Goal: Task Accomplishment & Management: Use online tool/utility

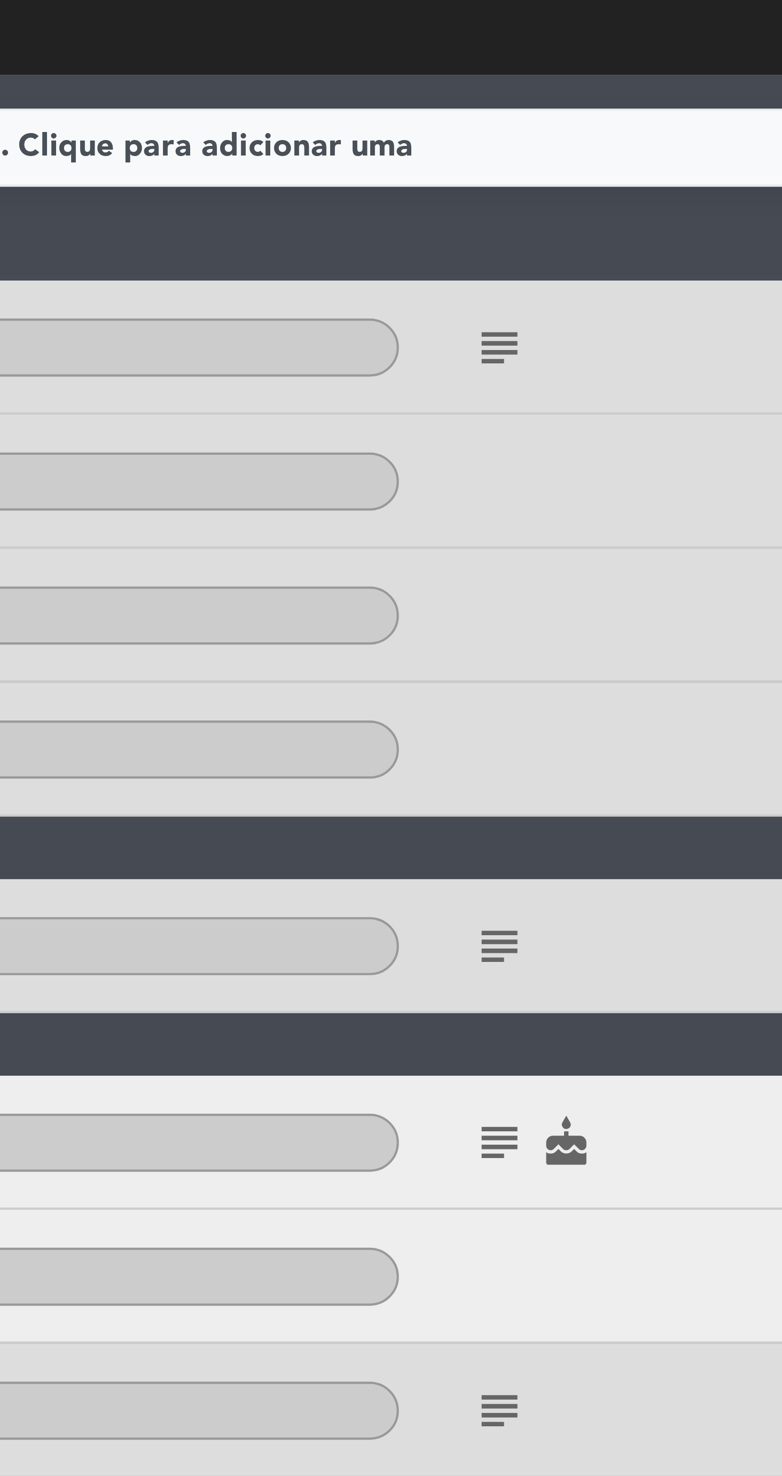
click at [511, 211] on icon "subject" at bounding box center [516, 209] width 13 height 13
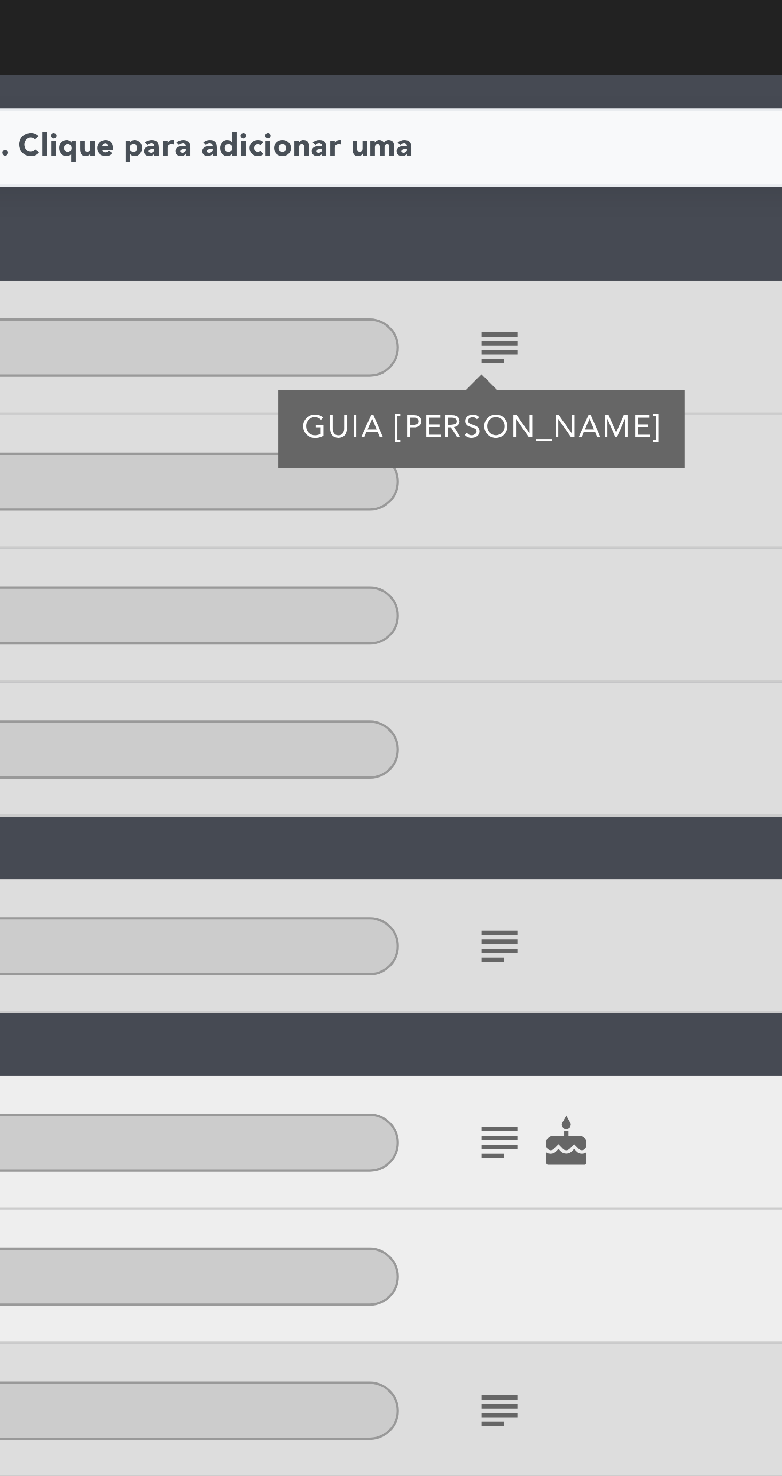
click at [515, 214] on icon "subject" at bounding box center [516, 209] width 13 height 13
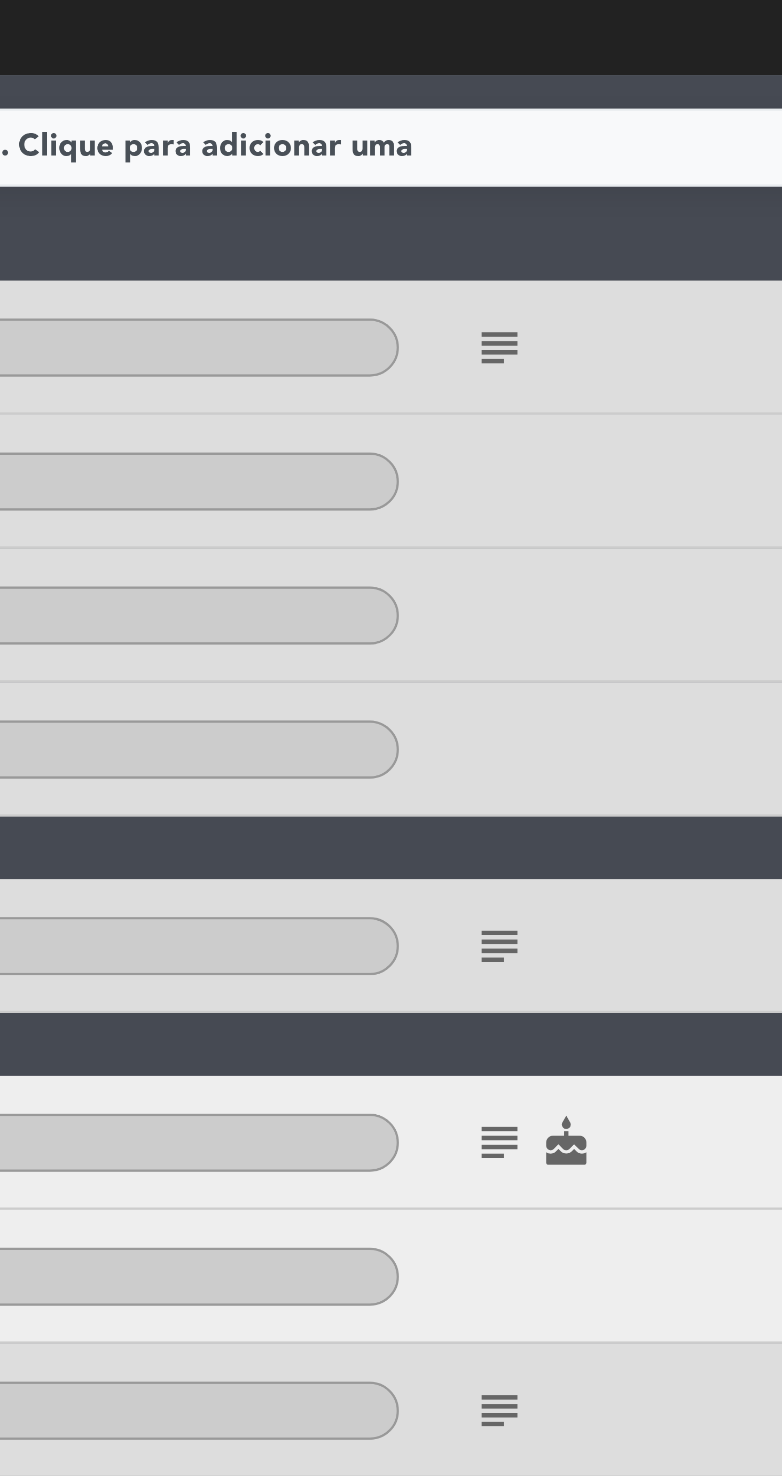
click at [512, 212] on icon "subject" at bounding box center [516, 209] width 13 height 13
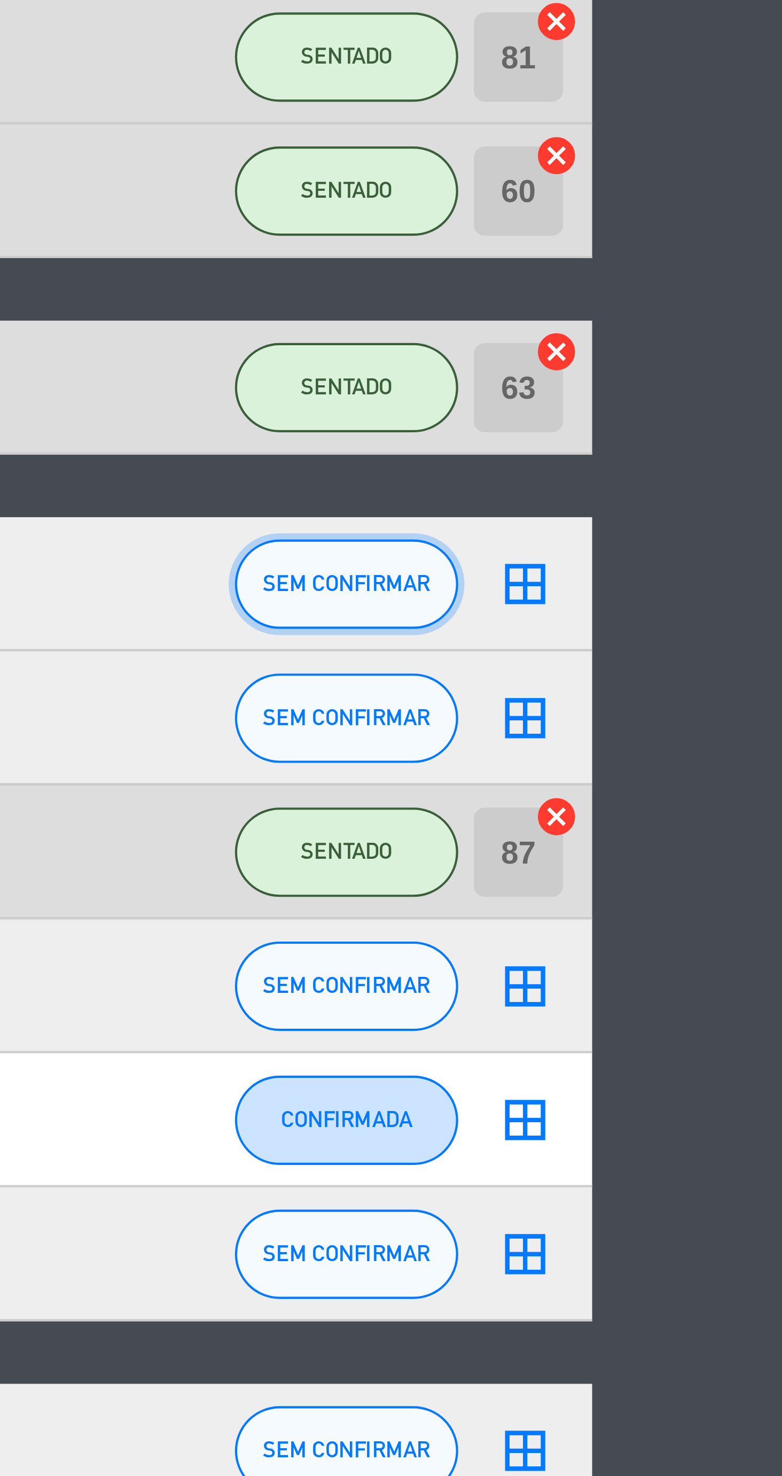
click at [656, 400] on span "SEM CONFIRMAR" at bounding box center [653, 399] width 40 height 6
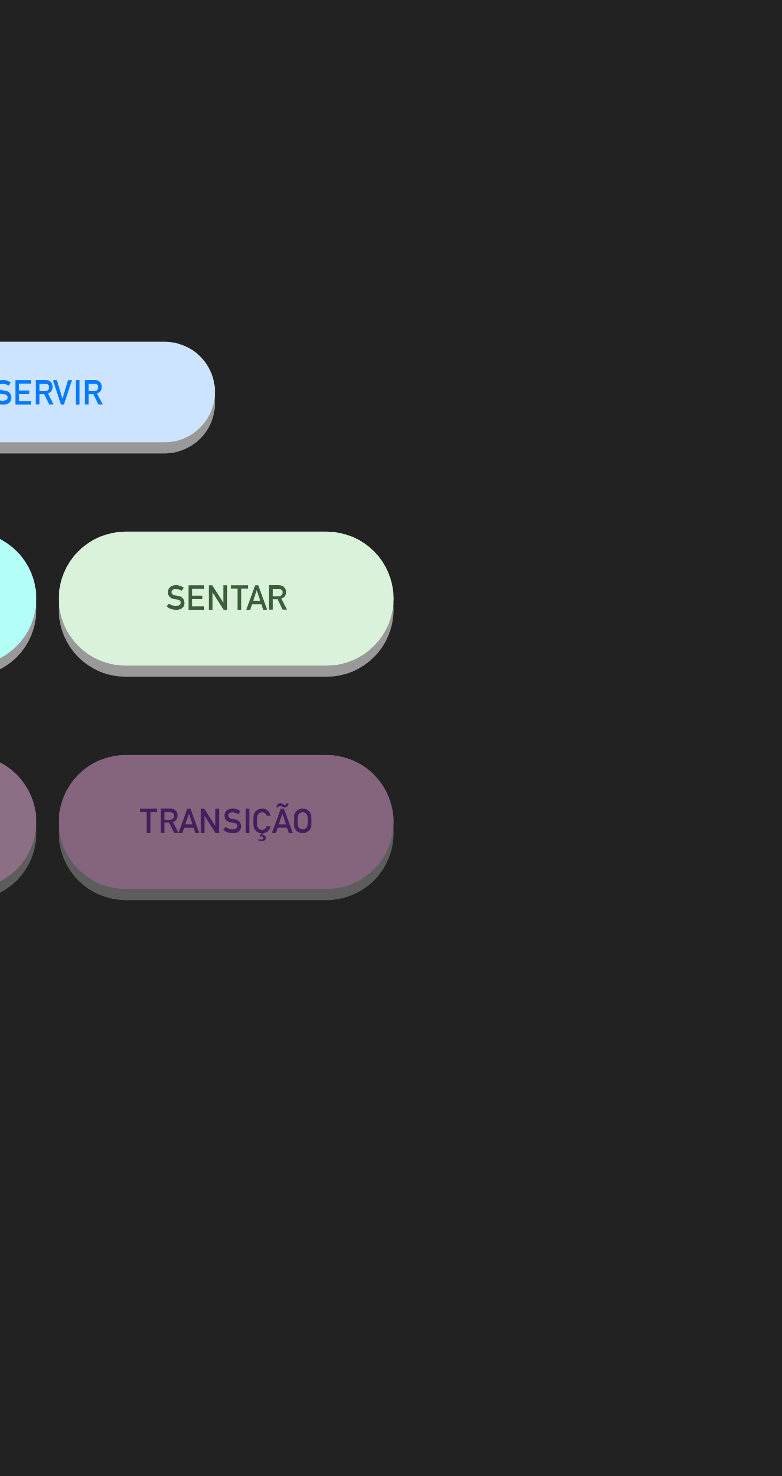
click at [579, 150] on button "SENTAR" at bounding box center [562, 143] width 80 height 32
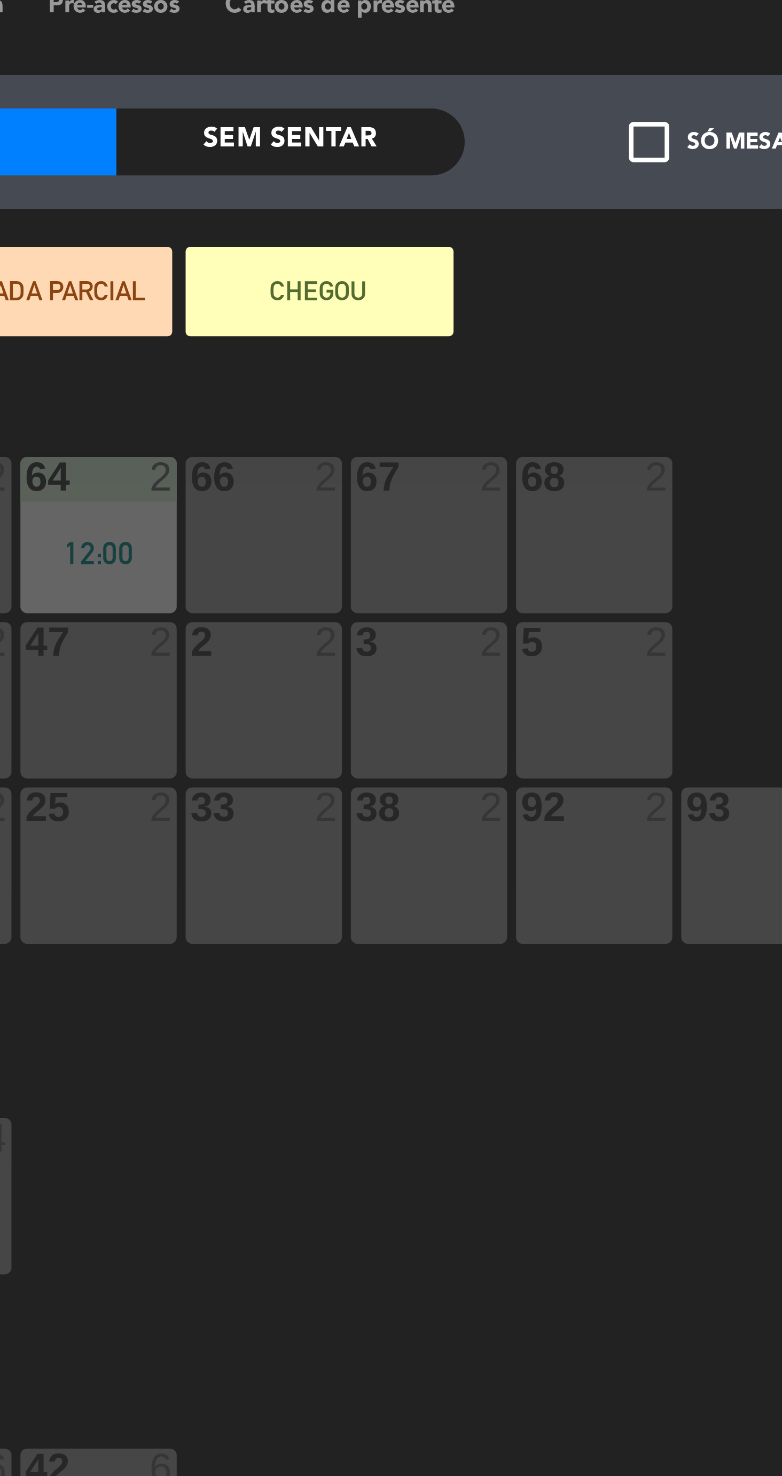
click at [600, 145] on div "68 2" at bounding box center [596, 141] width 37 height 37
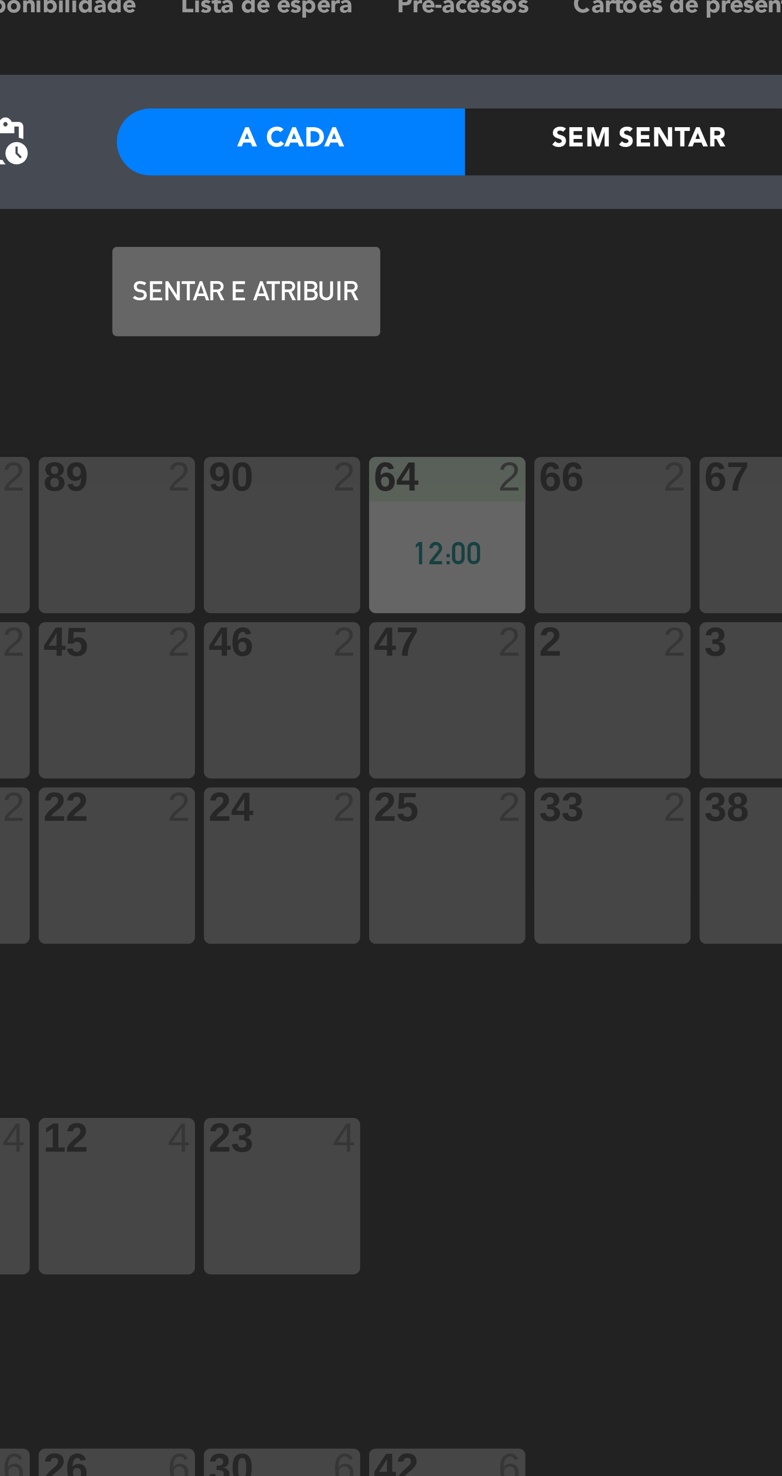
click at [449, 92] on button "Sentar e Atribuir" at bounding box center [430, 83] width 64 height 21
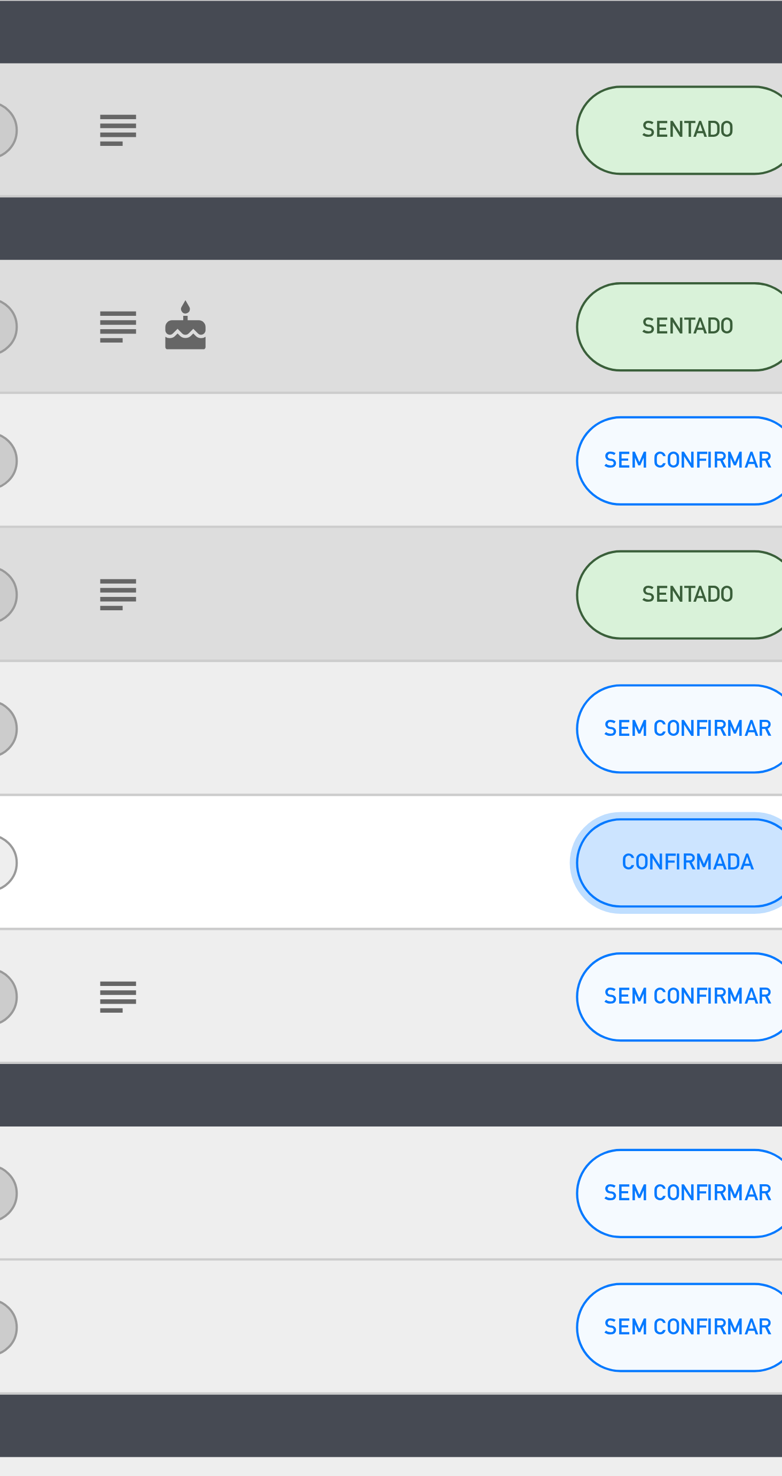
click at [648, 528] on span "CONFIRMADA" at bounding box center [653, 528] width 32 height 6
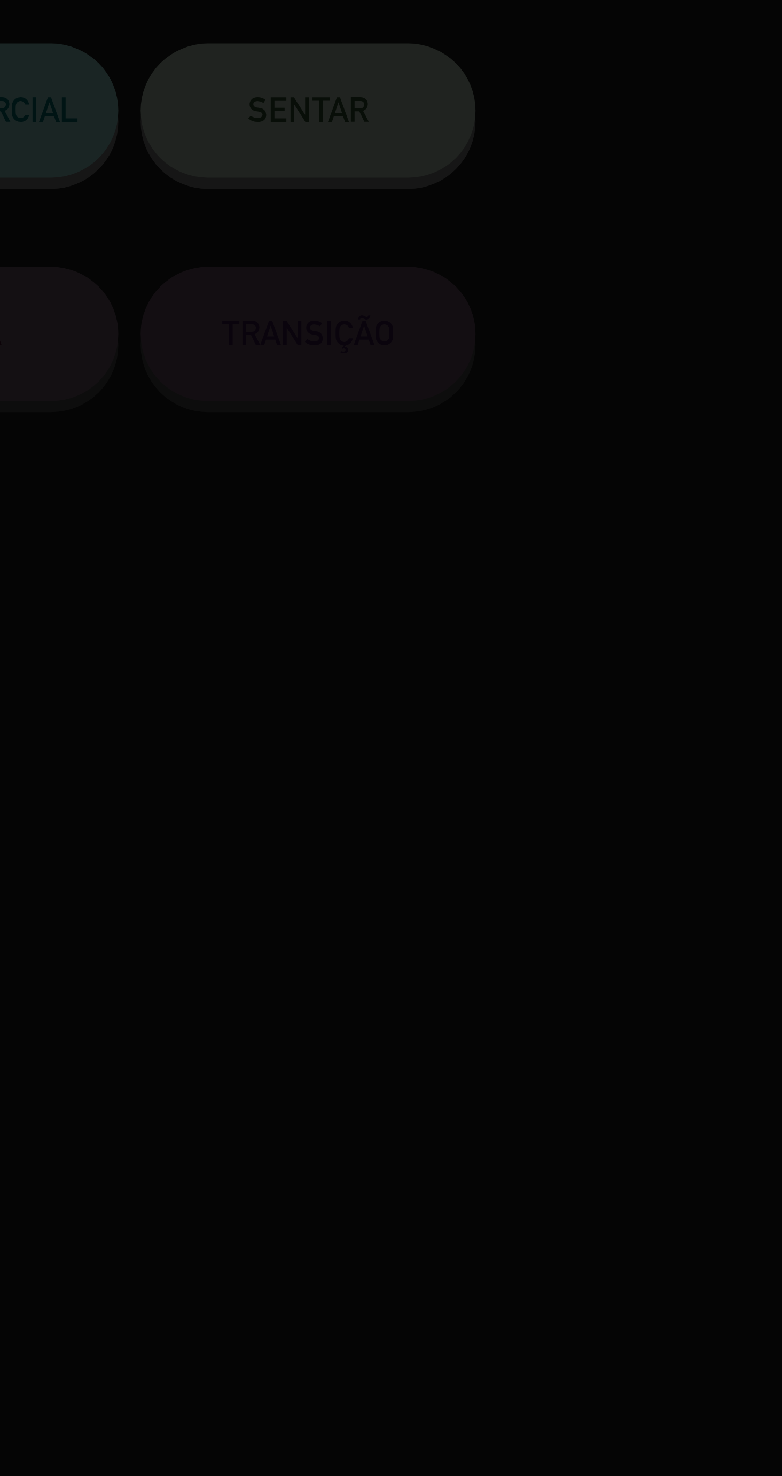
click at [576, 152] on div at bounding box center [391, 738] width 782 height 1476
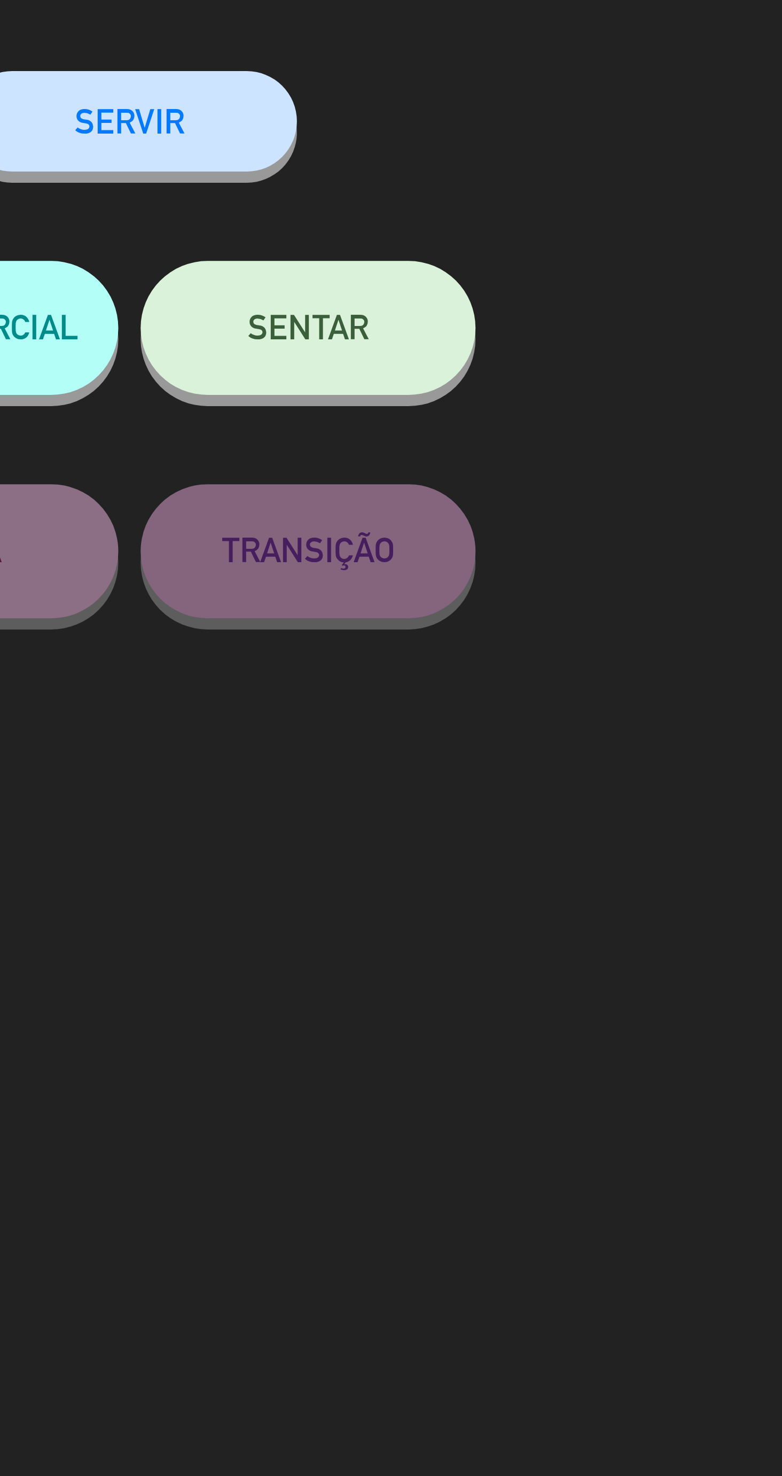
click at [582, 150] on button "SENTAR" at bounding box center [562, 143] width 80 height 32
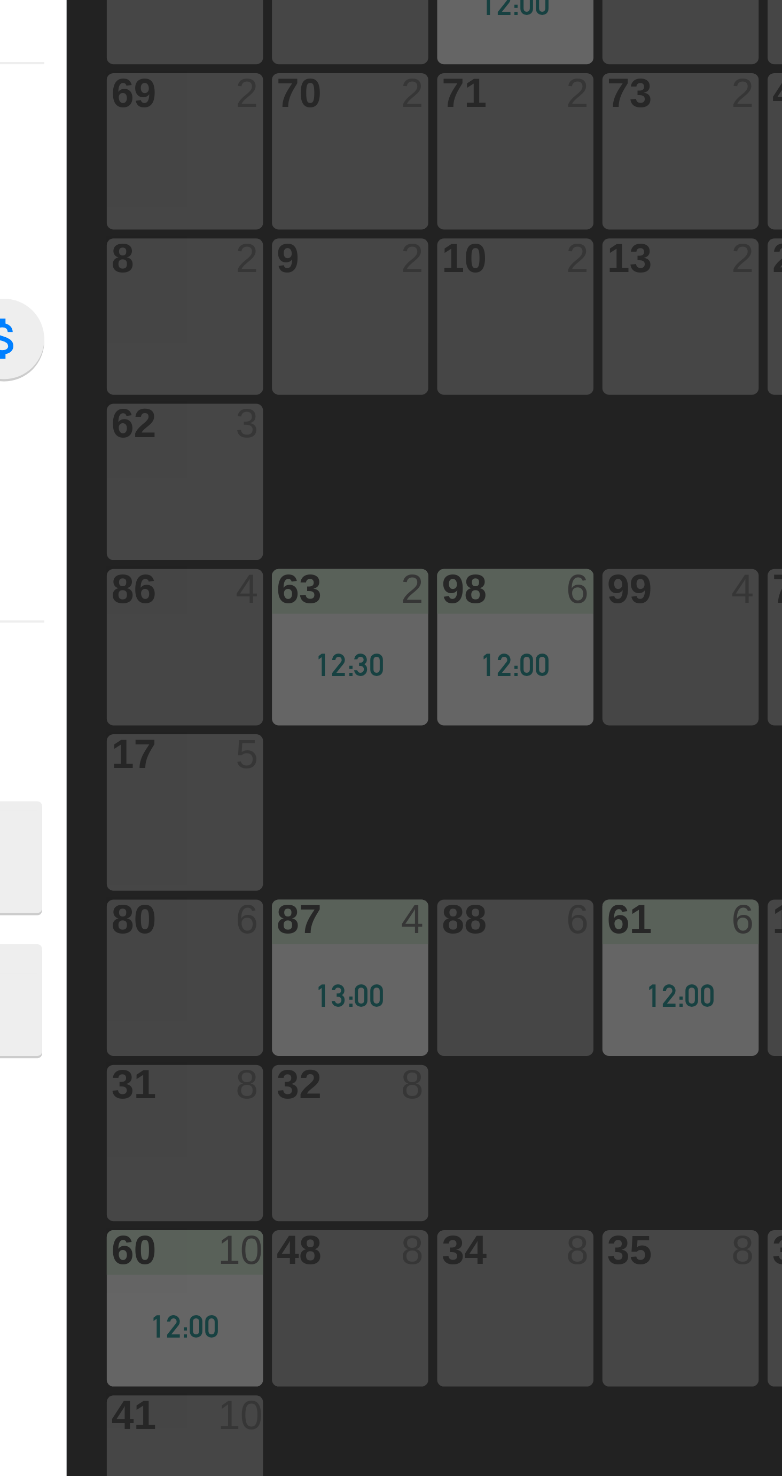
click at [158, 271] on div "62 3" at bounding box center [161, 260] width 37 height 37
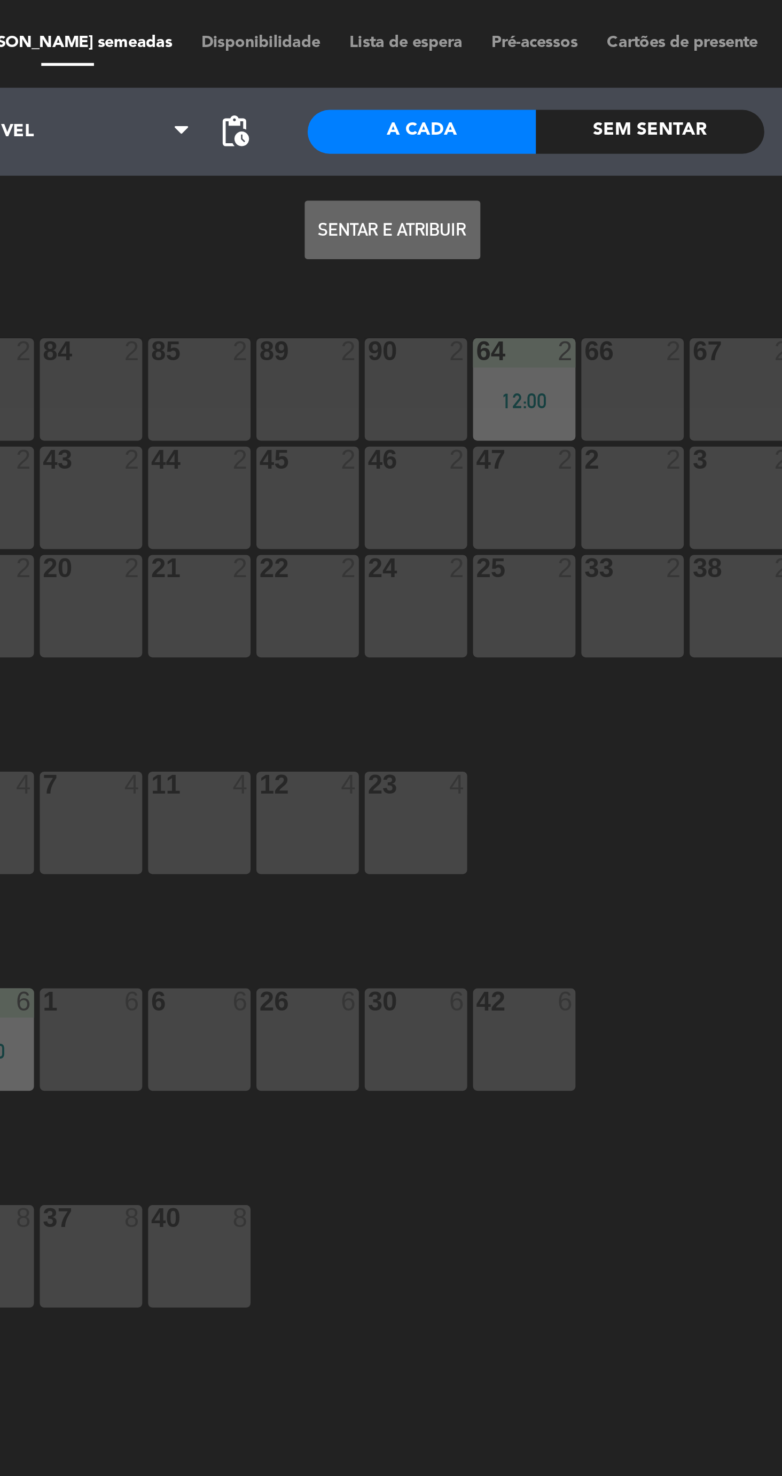
click at [421, 74] on button "Sentar e Atribuir" at bounding box center [430, 83] width 64 height 21
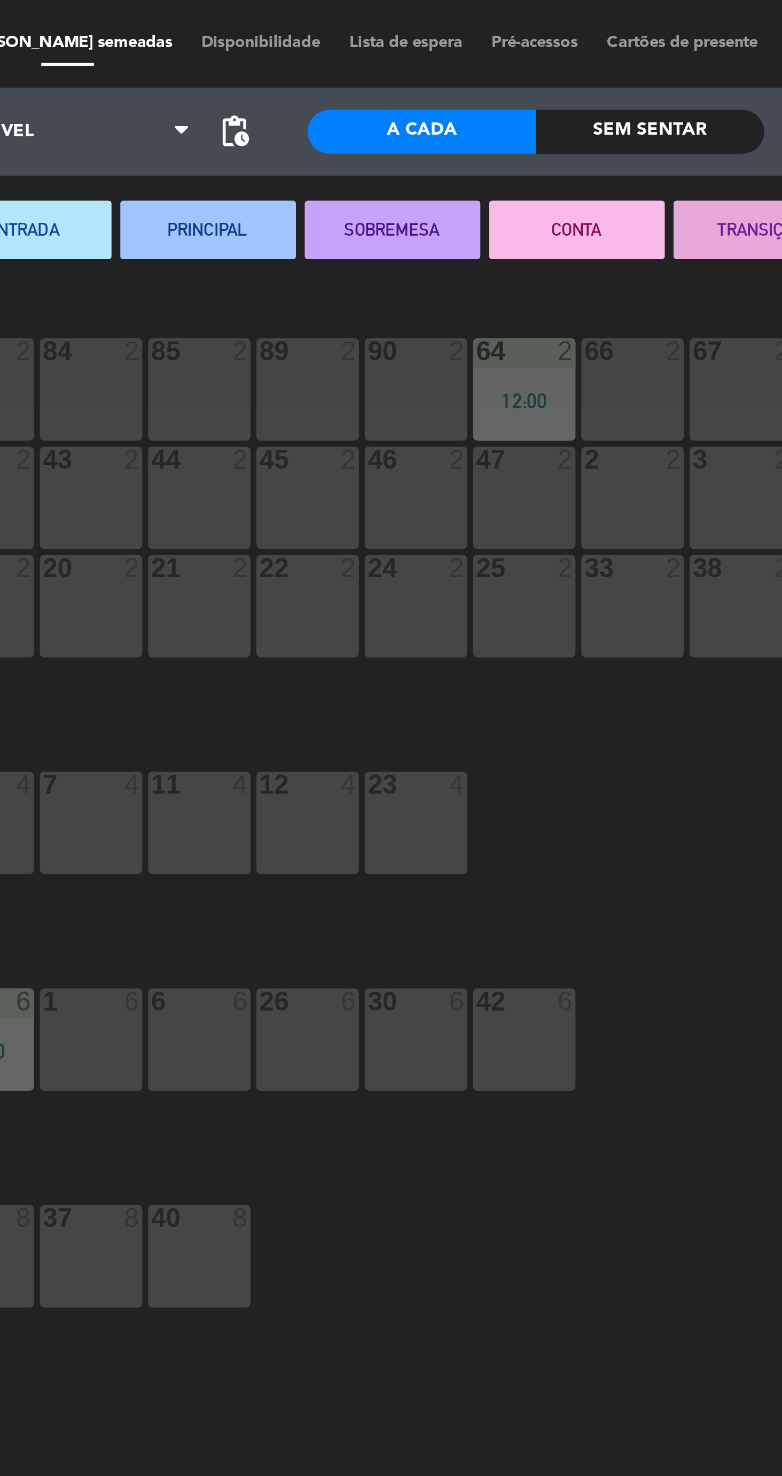
click at [424, 90] on button "SOBREMESA" at bounding box center [430, 83] width 64 height 21
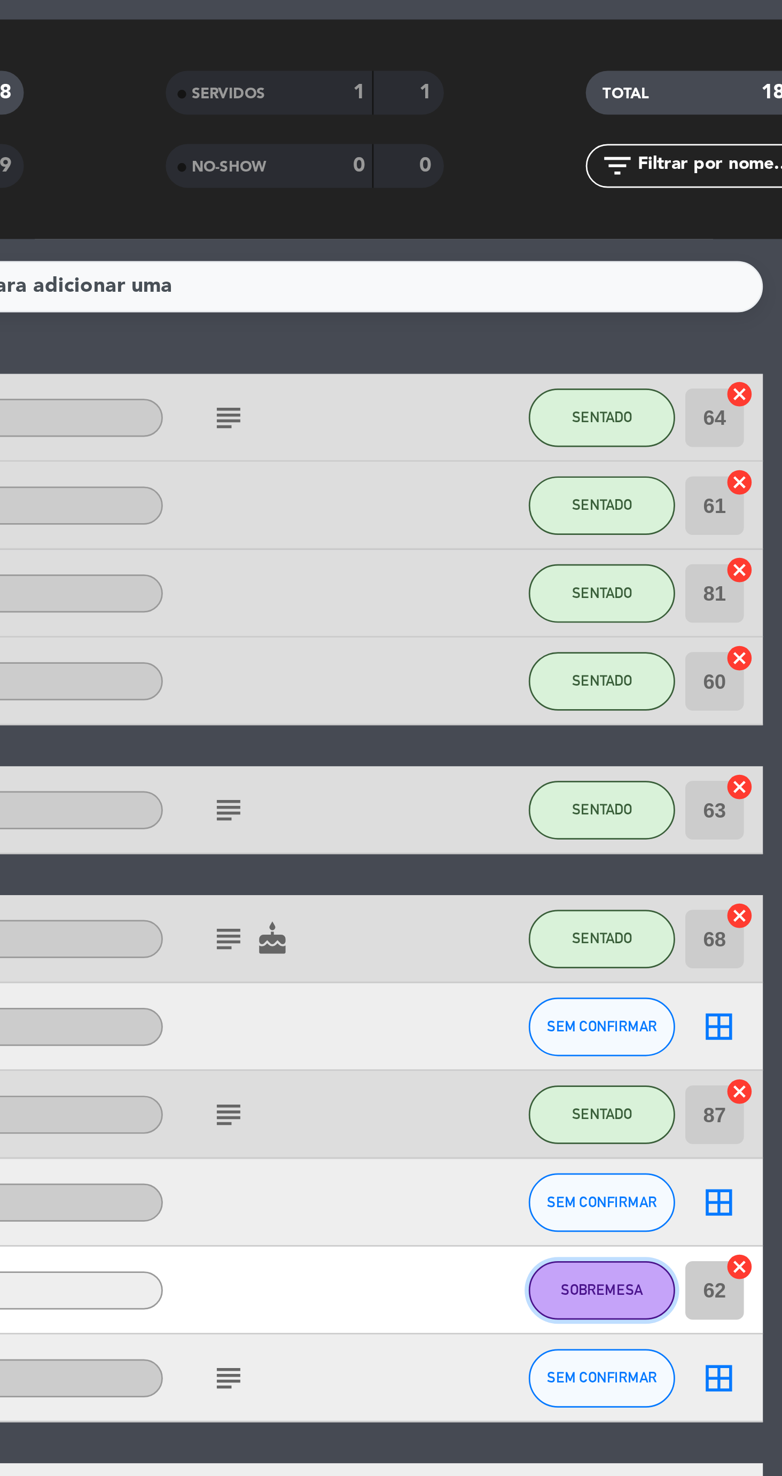
click at [652, 527] on span "SOBREMESA" at bounding box center [653, 528] width 30 height 6
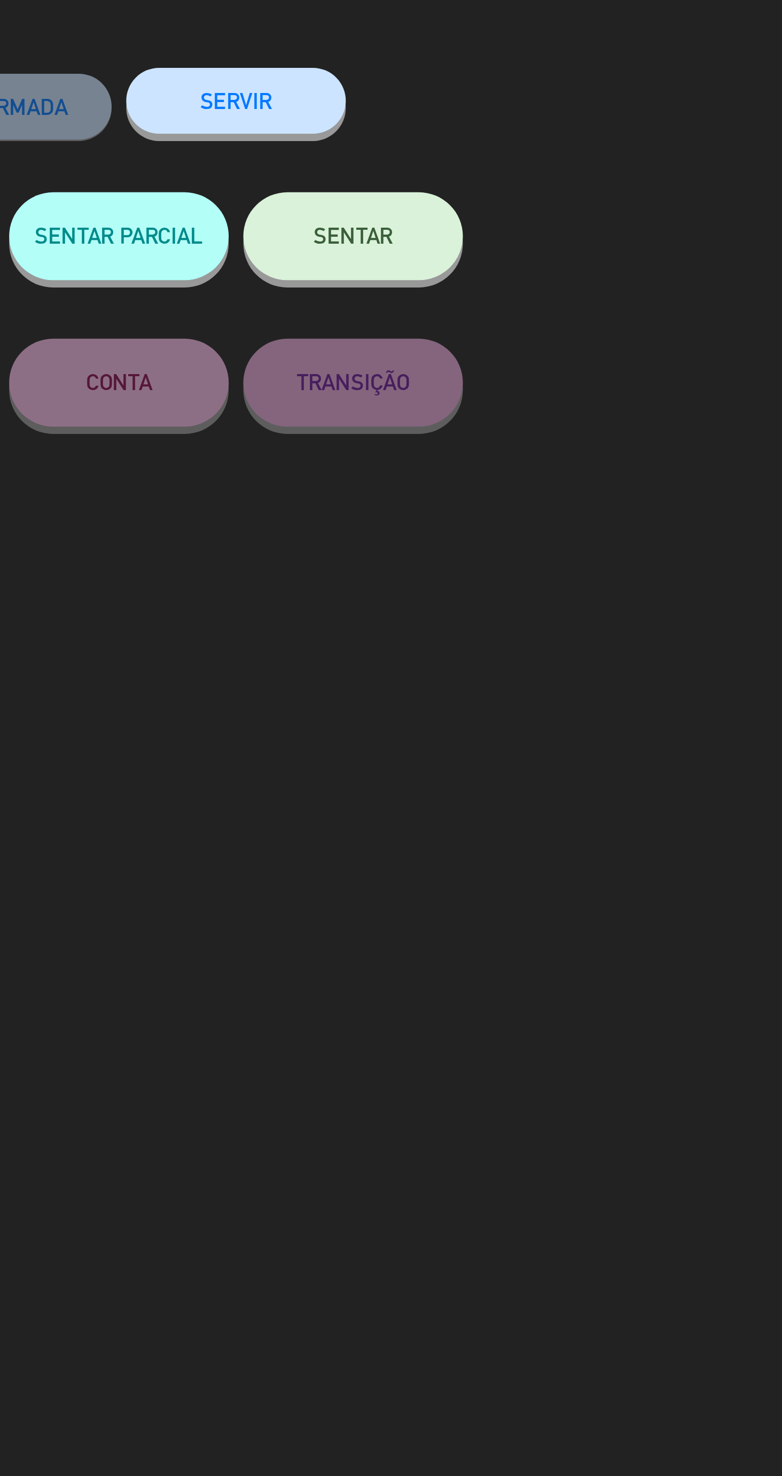
click at [581, 152] on button "SENTAR" at bounding box center [562, 143] width 80 height 32
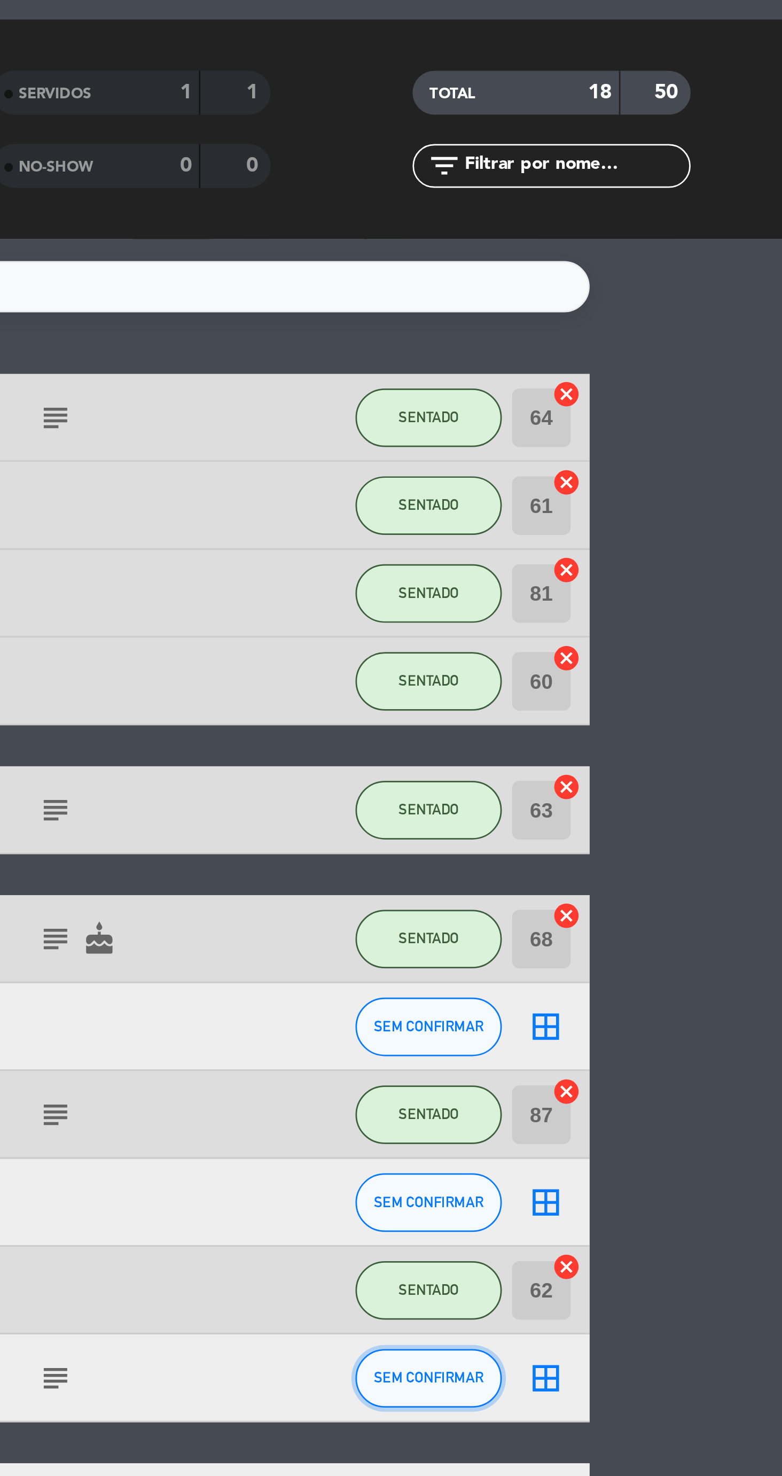
click at [662, 559] on span "SEM CONFIRMAR" at bounding box center [653, 560] width 40 height 6
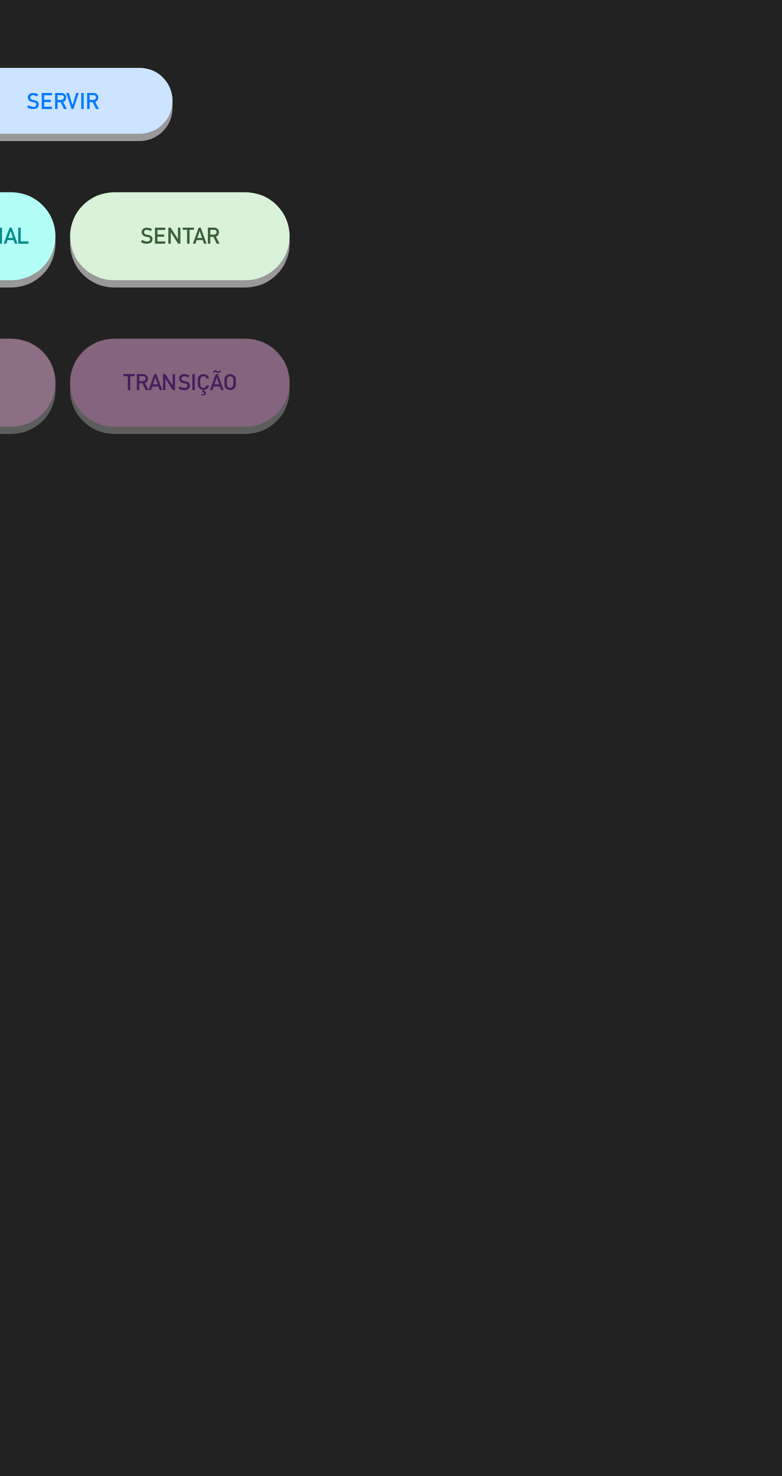
click at [587, 153] on button "SENTAR" at bounding box center [562, 143] width 80 height 32
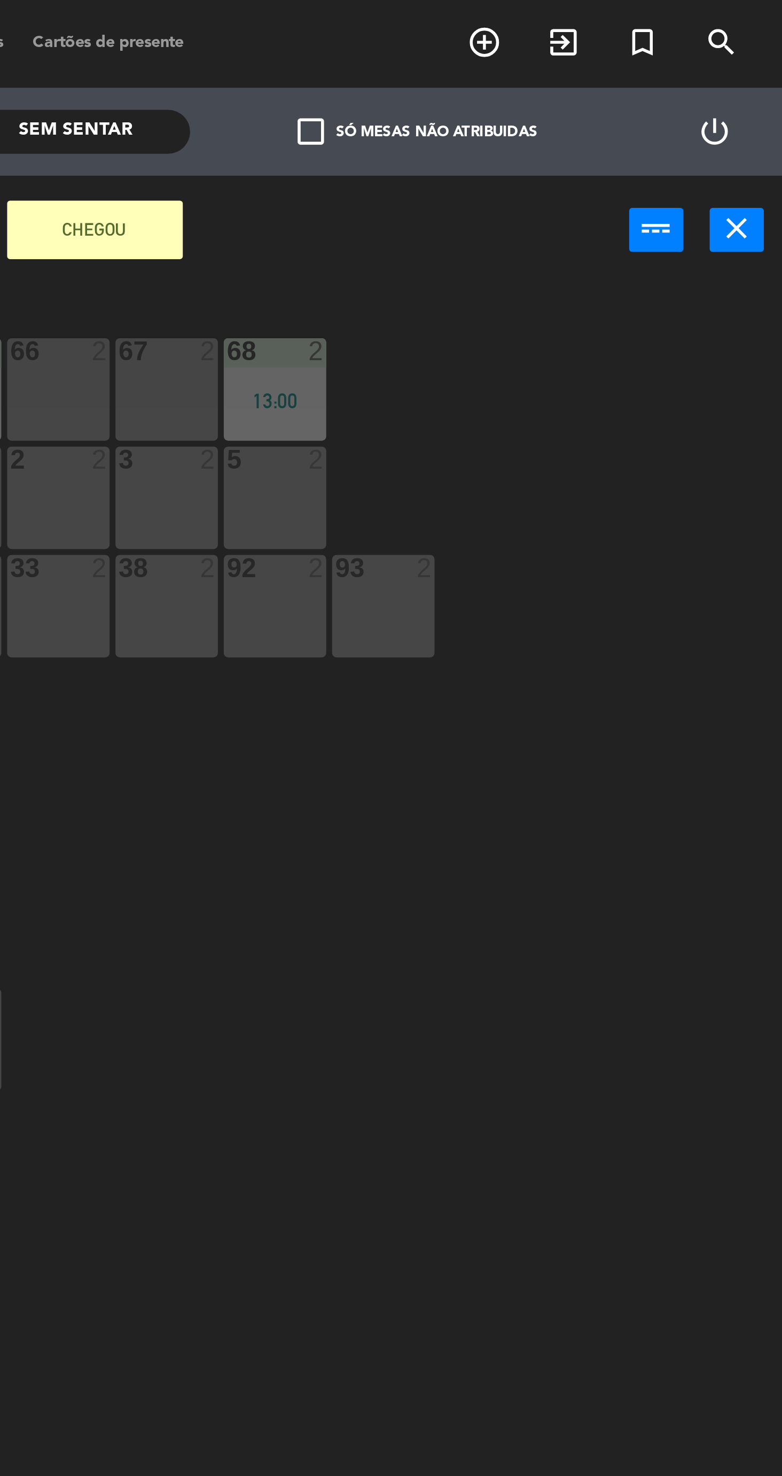
click at [560, 153] on div "67 2" at bounding box center [557, 141] width 37 height 37
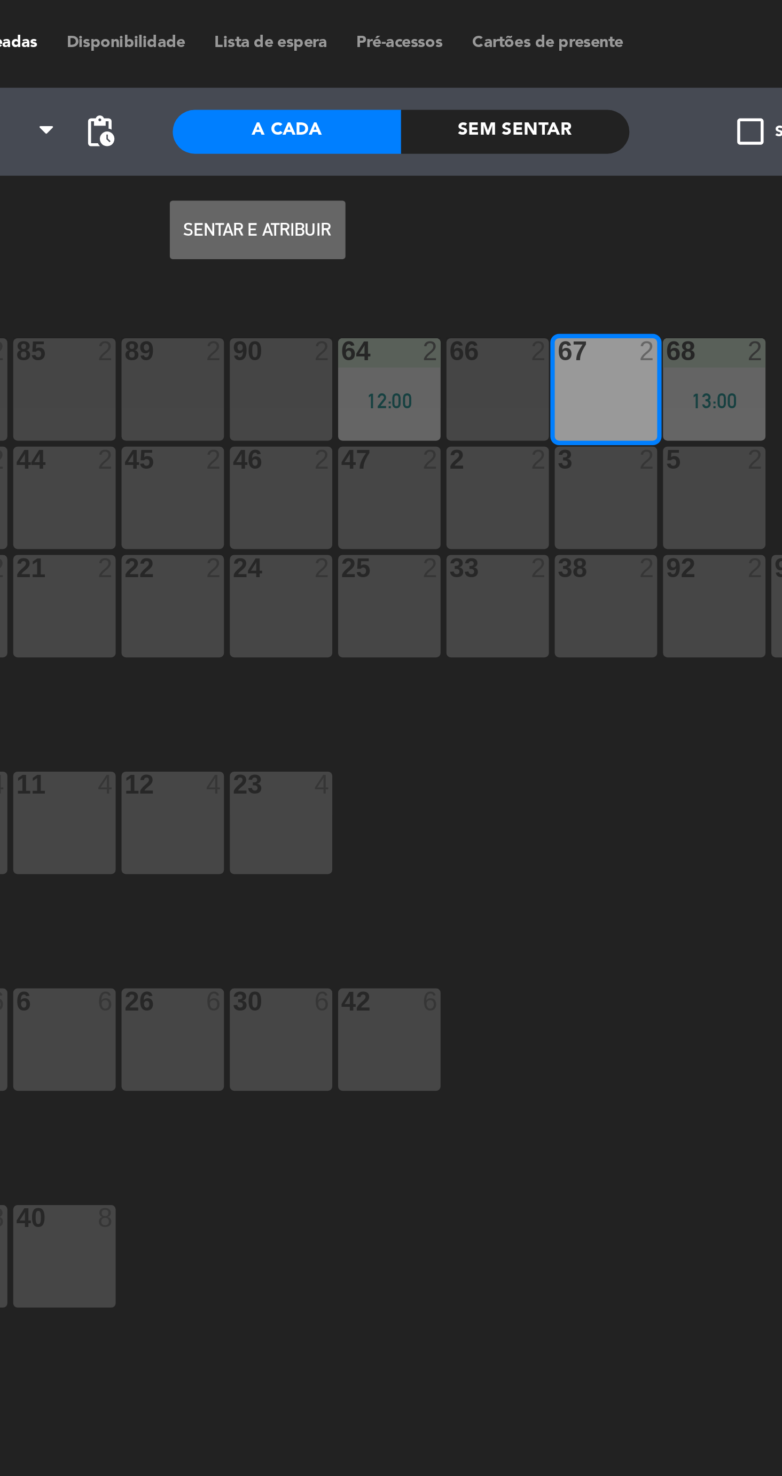
click at [431, 91] on button "Sentar e Atribuir" at bounding box center [430, 83] width 64 height 21
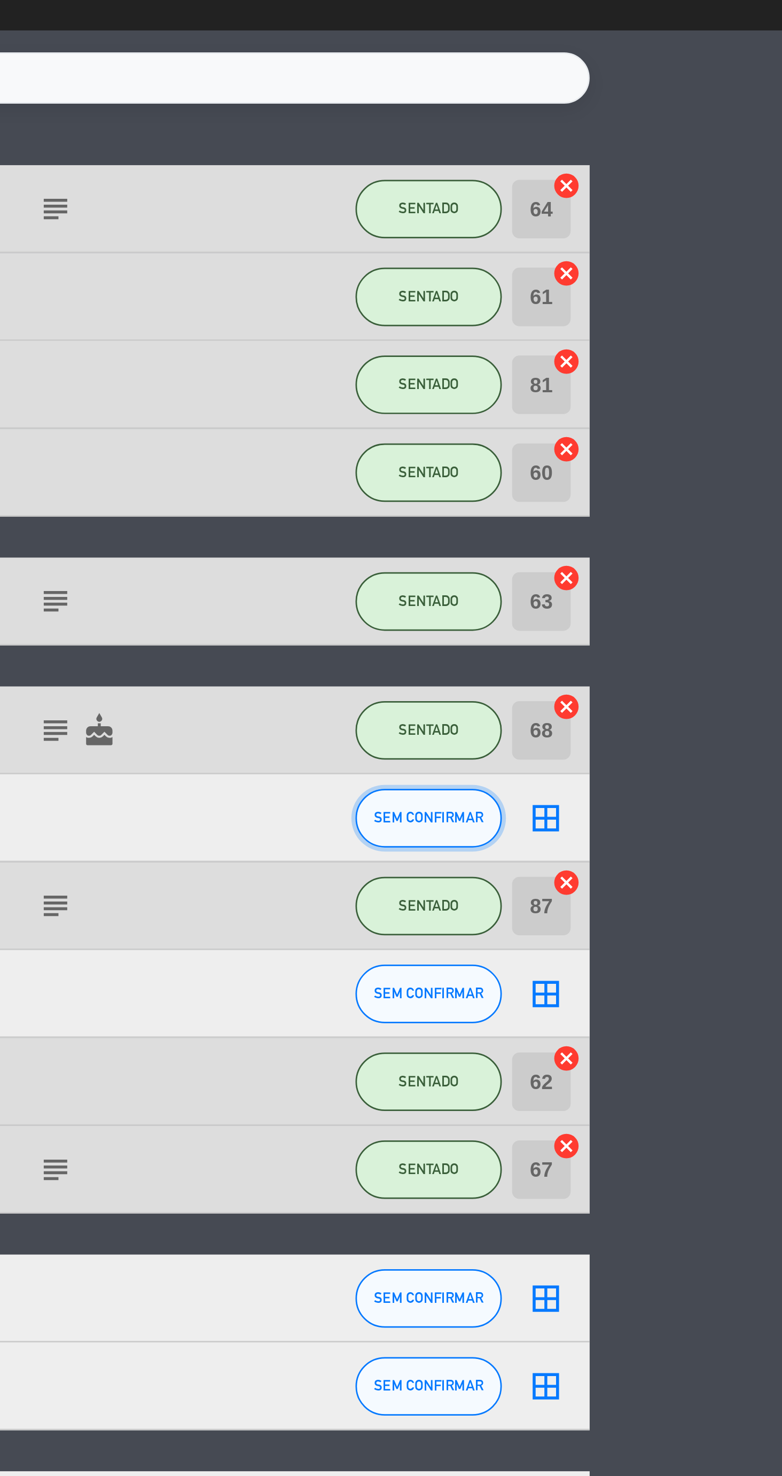
click at [656, 437] on button "SEM CONFIRMAR" at bounding box center [652, 431] width 53 height 21
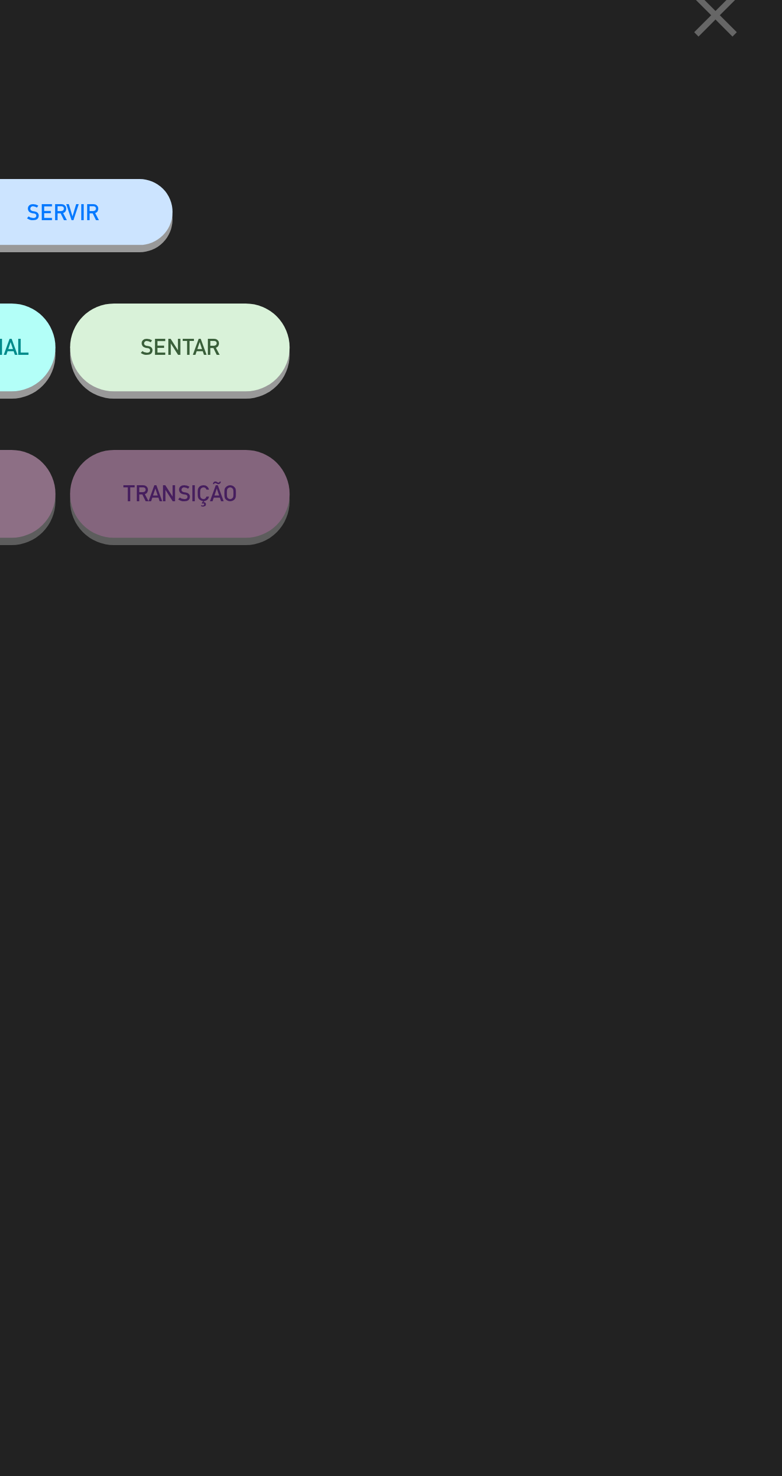
click at [565, 153] on button "SENTAR" at bounding box center [562, 143] width 80 height 32
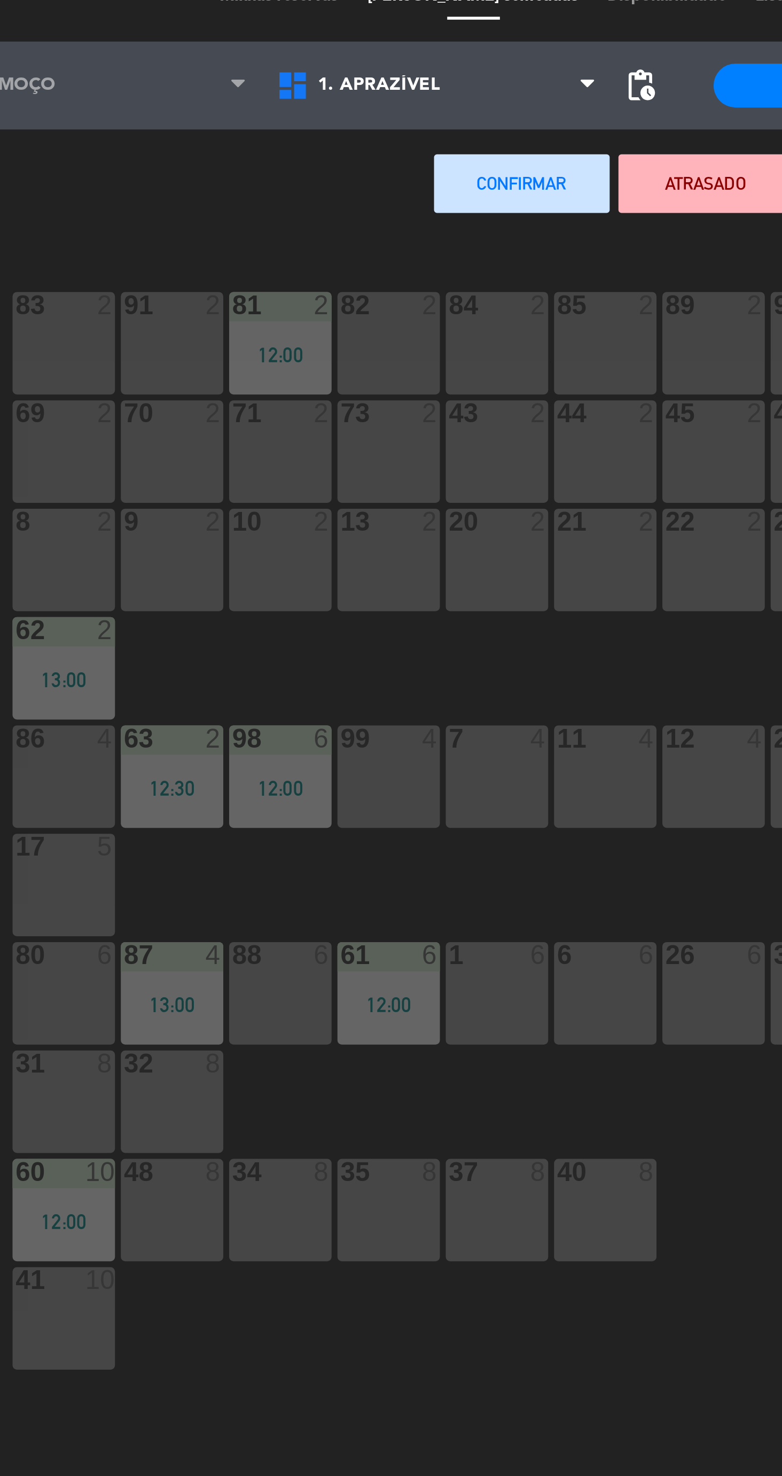
scroll to position [7, 0]
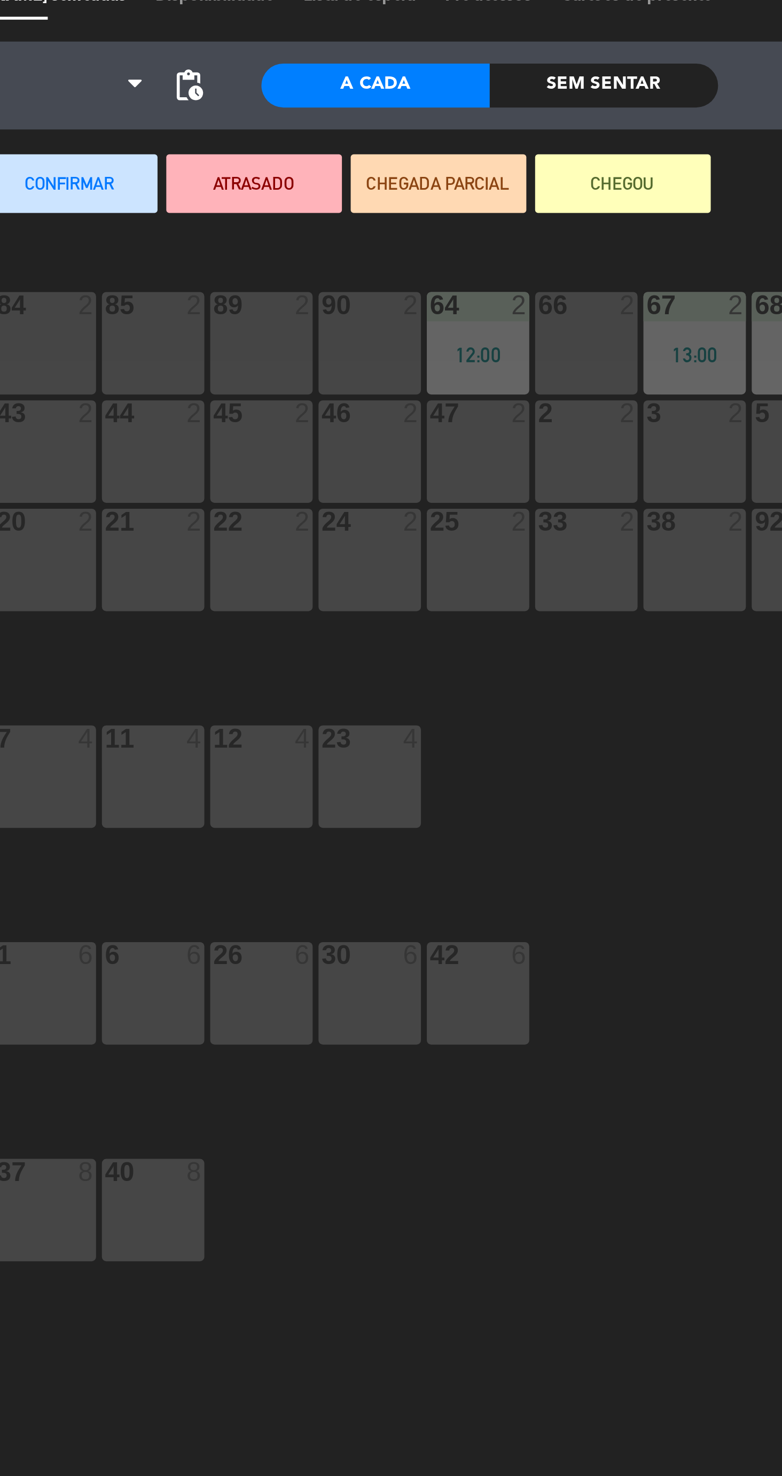
click at [510, 148] on div "66 2" at bounding box center [517, 141] width 37 height 37
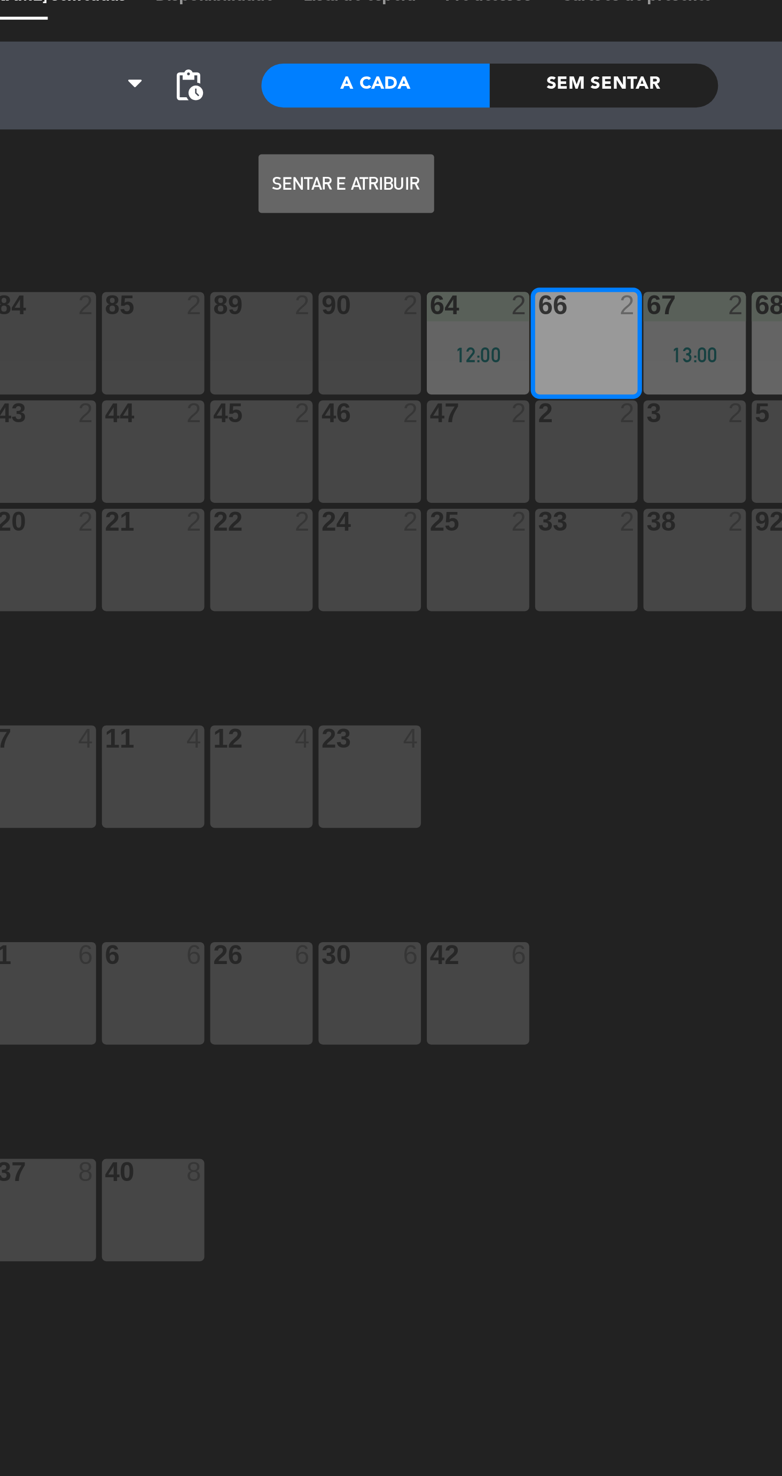
click at [432, 93] on button "Sentar e Atribuir" at bounding box center [430, 83] width 64 height 21
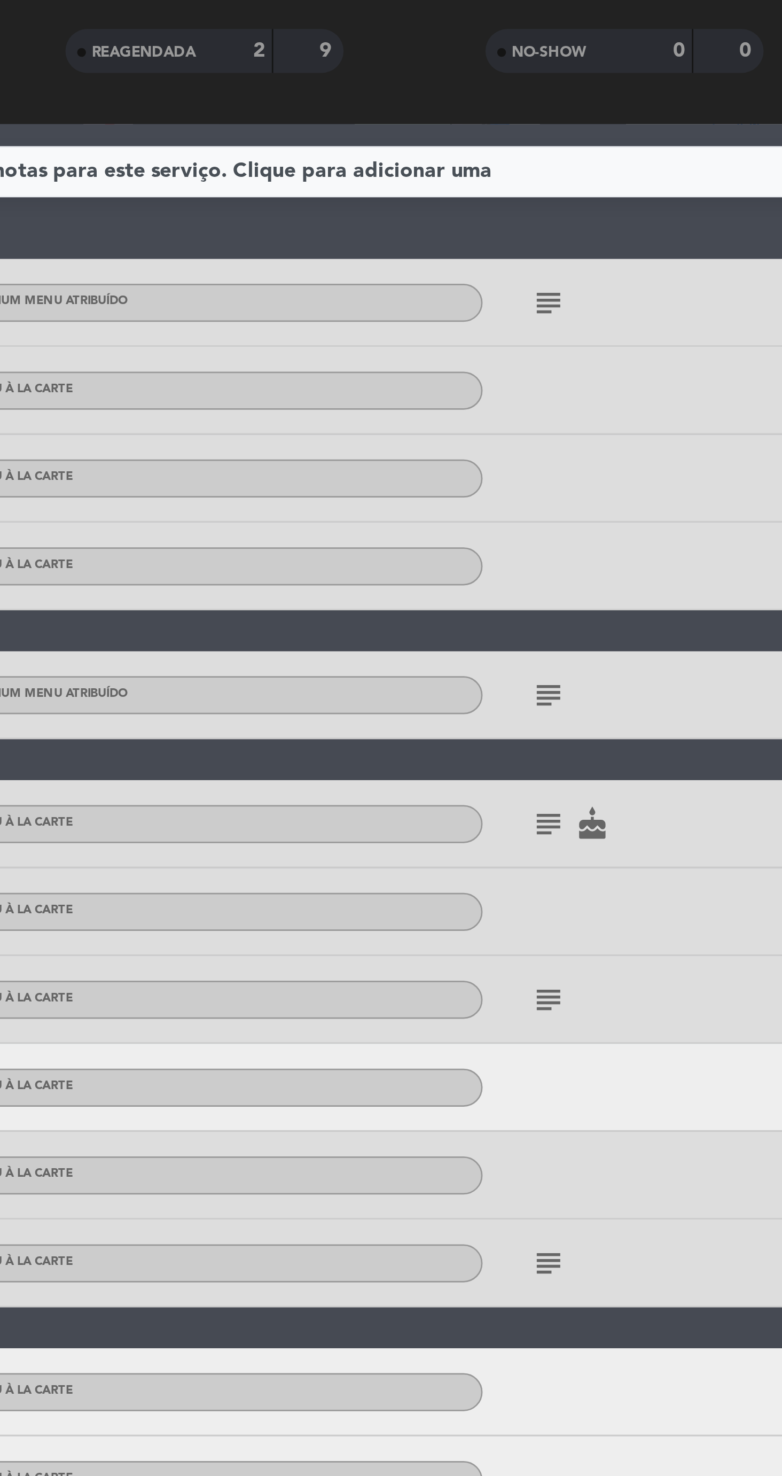
click at [513, 565] on icon "subject" at bounding box center [516, 560] width 13 height 13
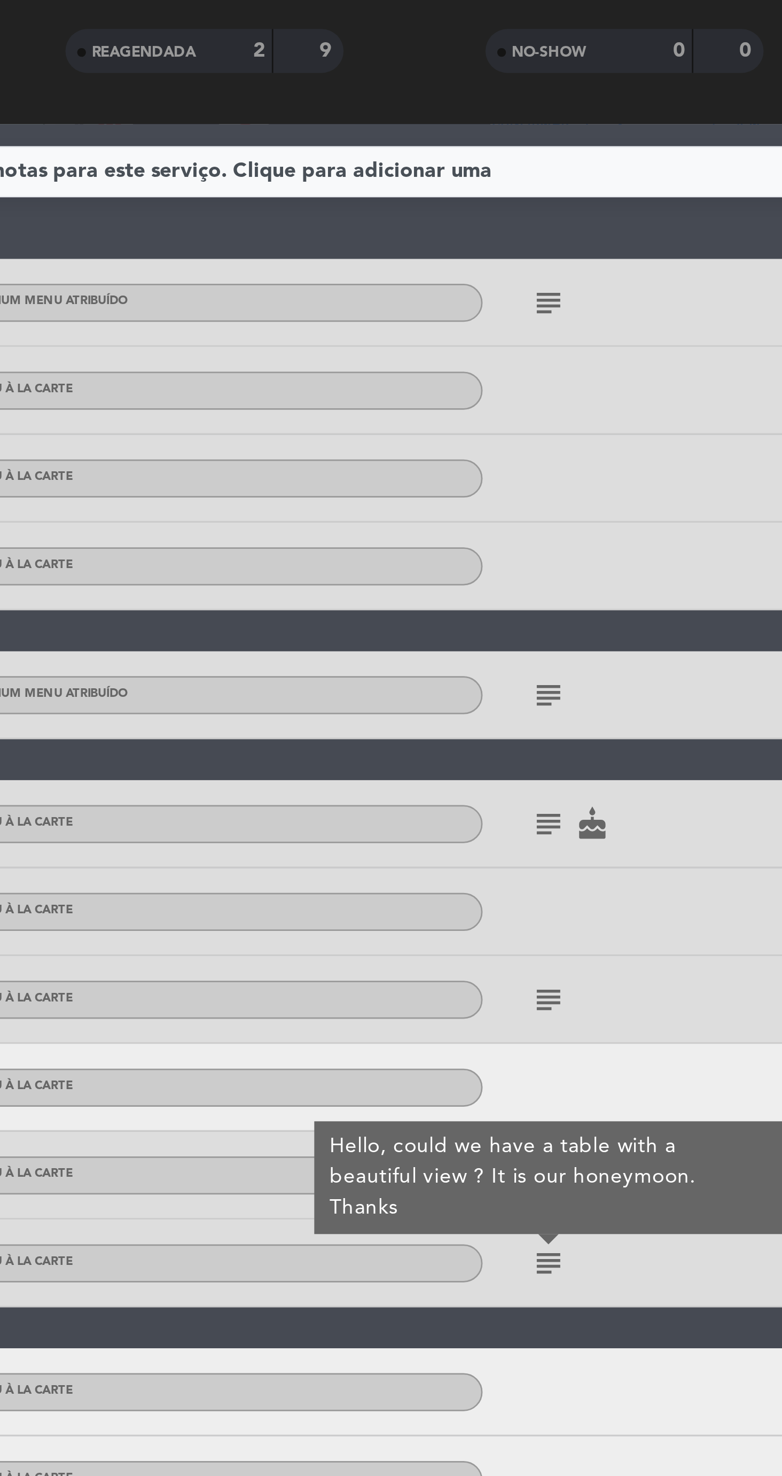
click at [568, 470] on div "subject" at bounding box center [541, 464] width 96 height 32
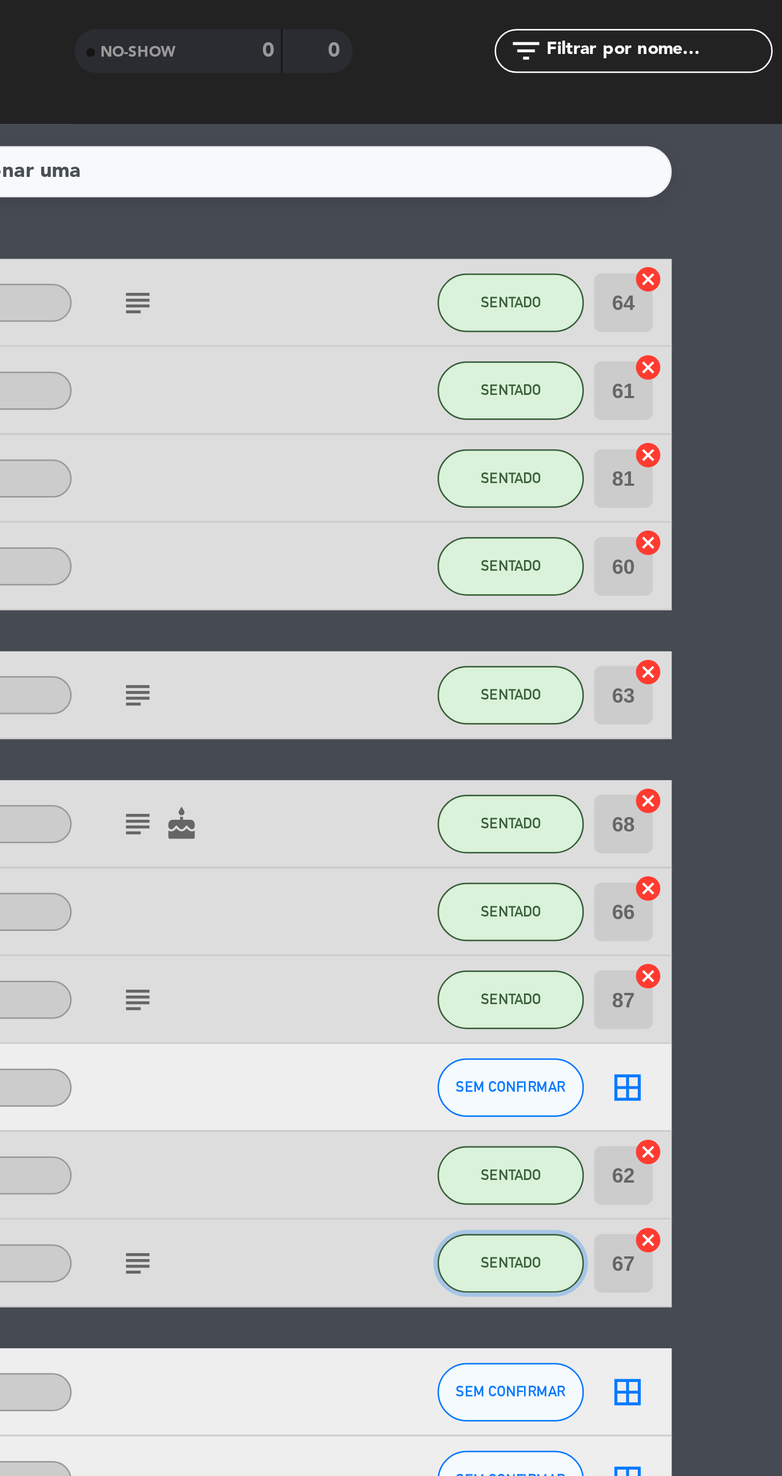
click at [654, 562] on span "SENTADO" at bounding box center [653, 560] width 22 height 6
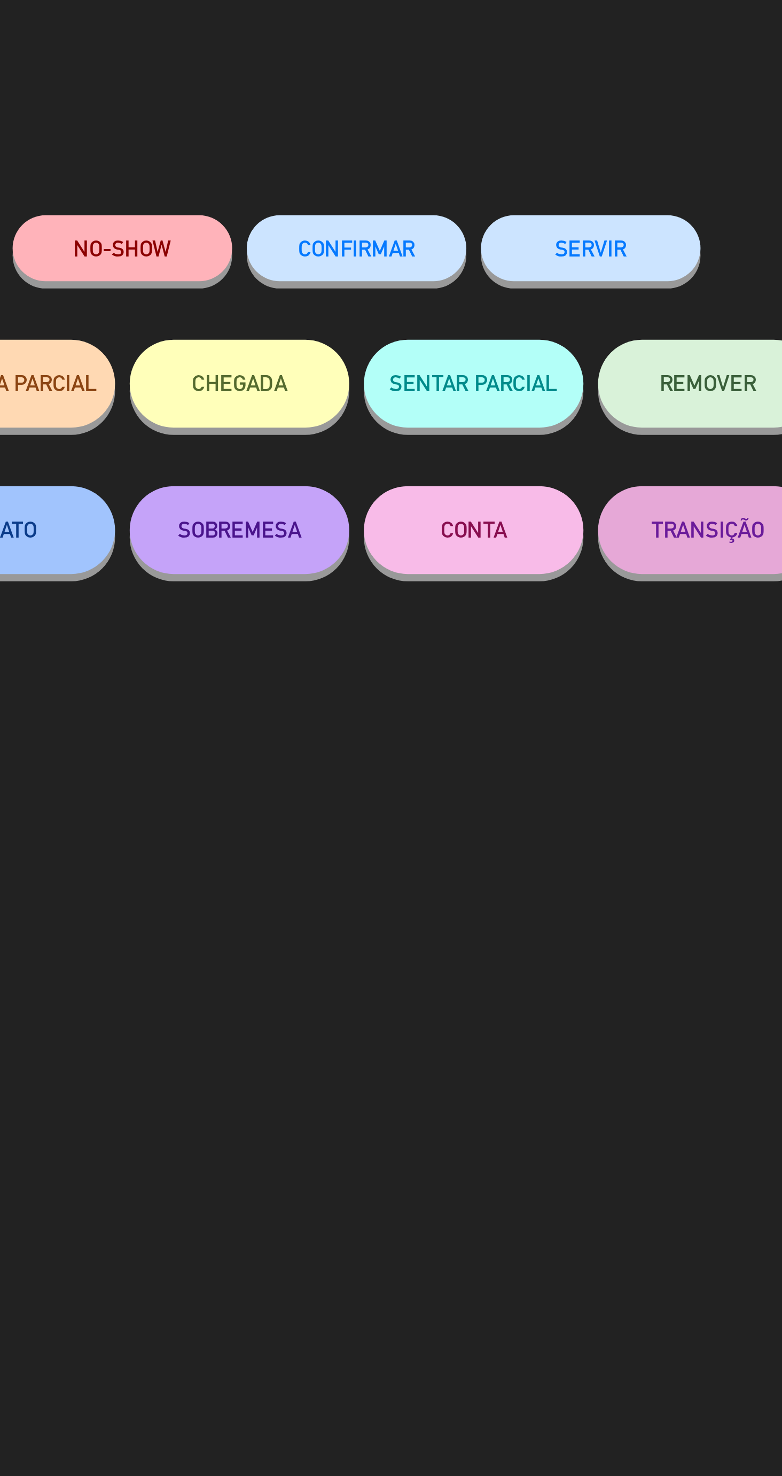
click at [507, 104] on button "SERVIR" at bounding box center [519, 94] width 80 height 24
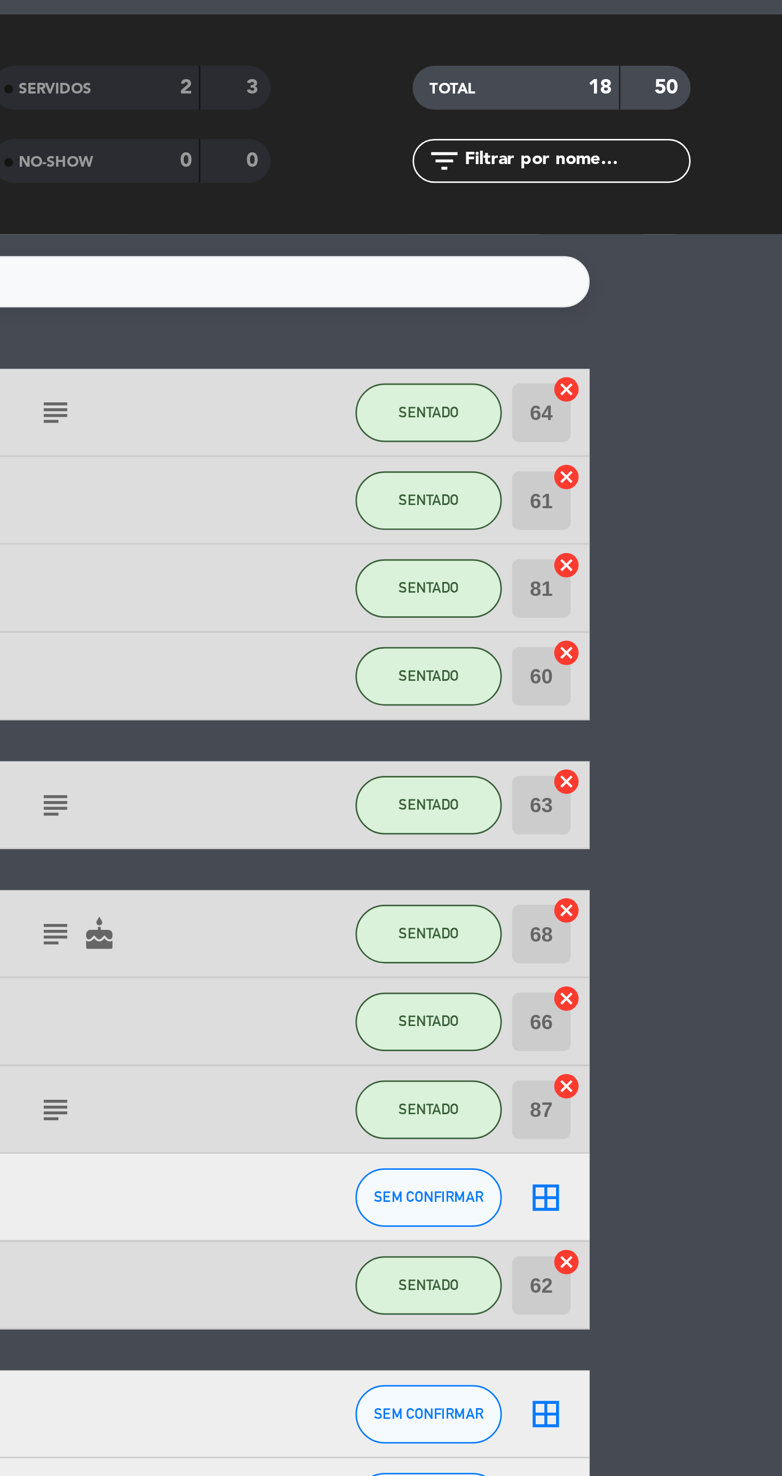
click at [697, 440] on input "66" at bounding box center [693, 431] width 21 height 21
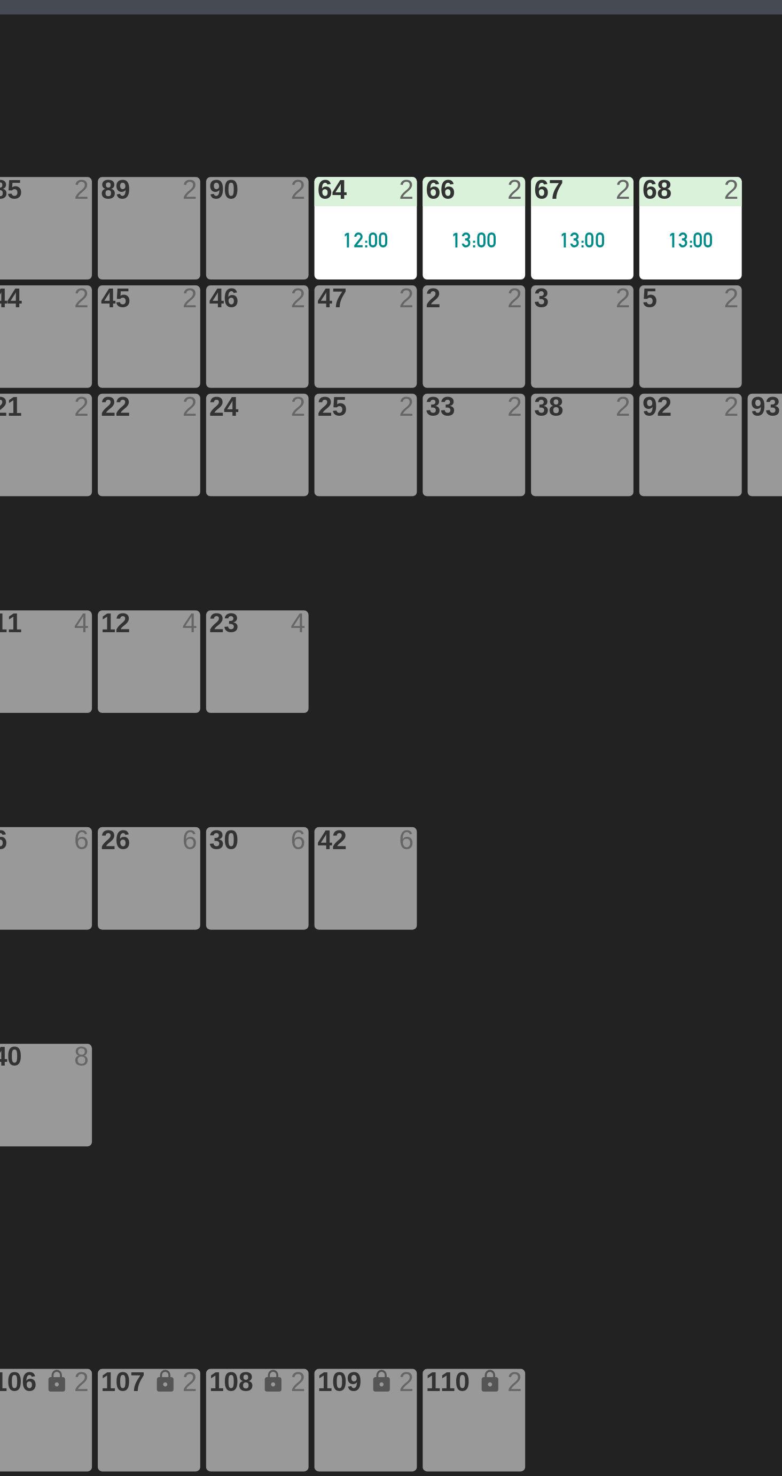
click at [546, 153] on div "67 2 13:00" at bounding box center [557, 141] width 37 height 37
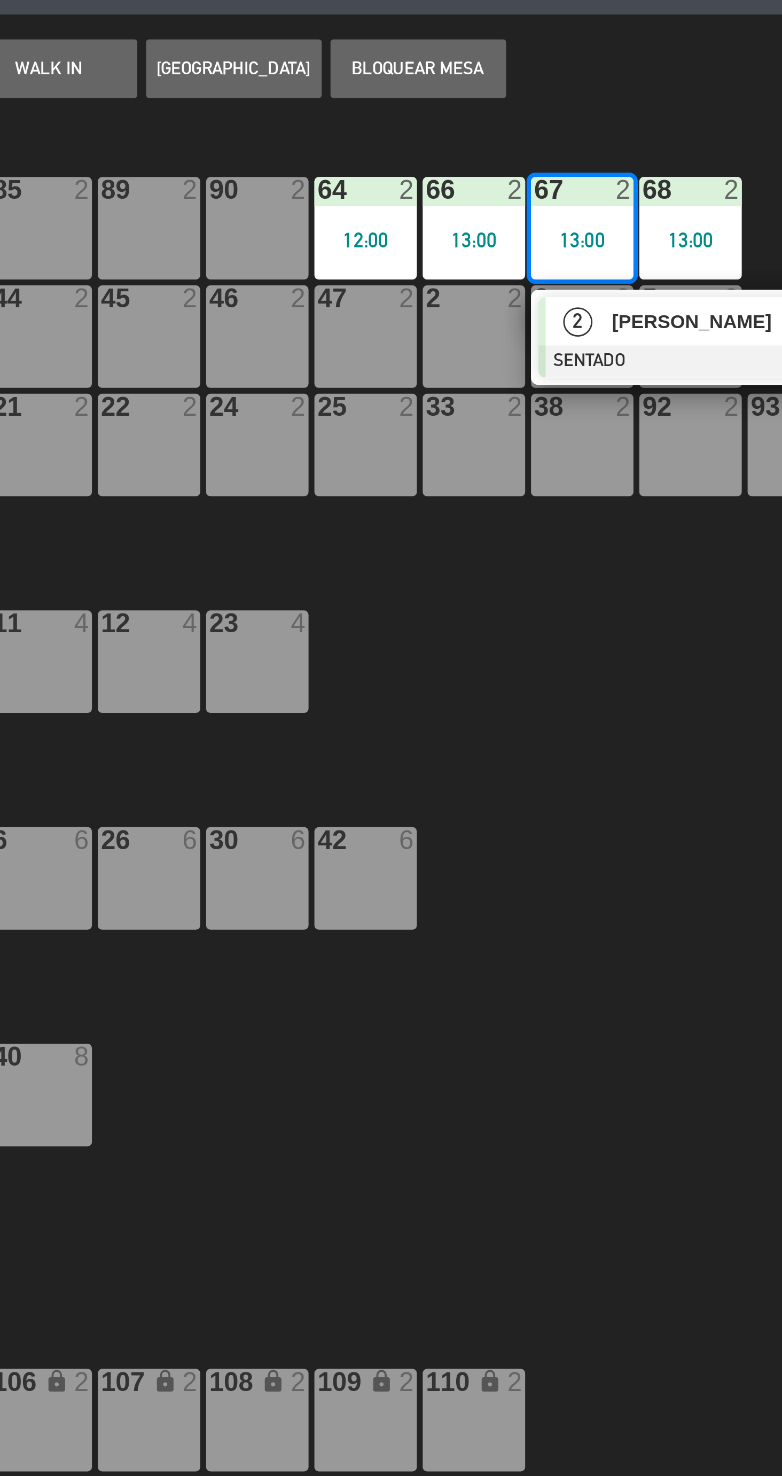
click at [578, 393] on div "90 2 85 2 84 2 91 2 89 2 68 2 13:00 83 2 66 2 13:00 67 2 13:00 2 [PERSON_NAME] …" at bounding box center [462, 844] width 641 height 1478
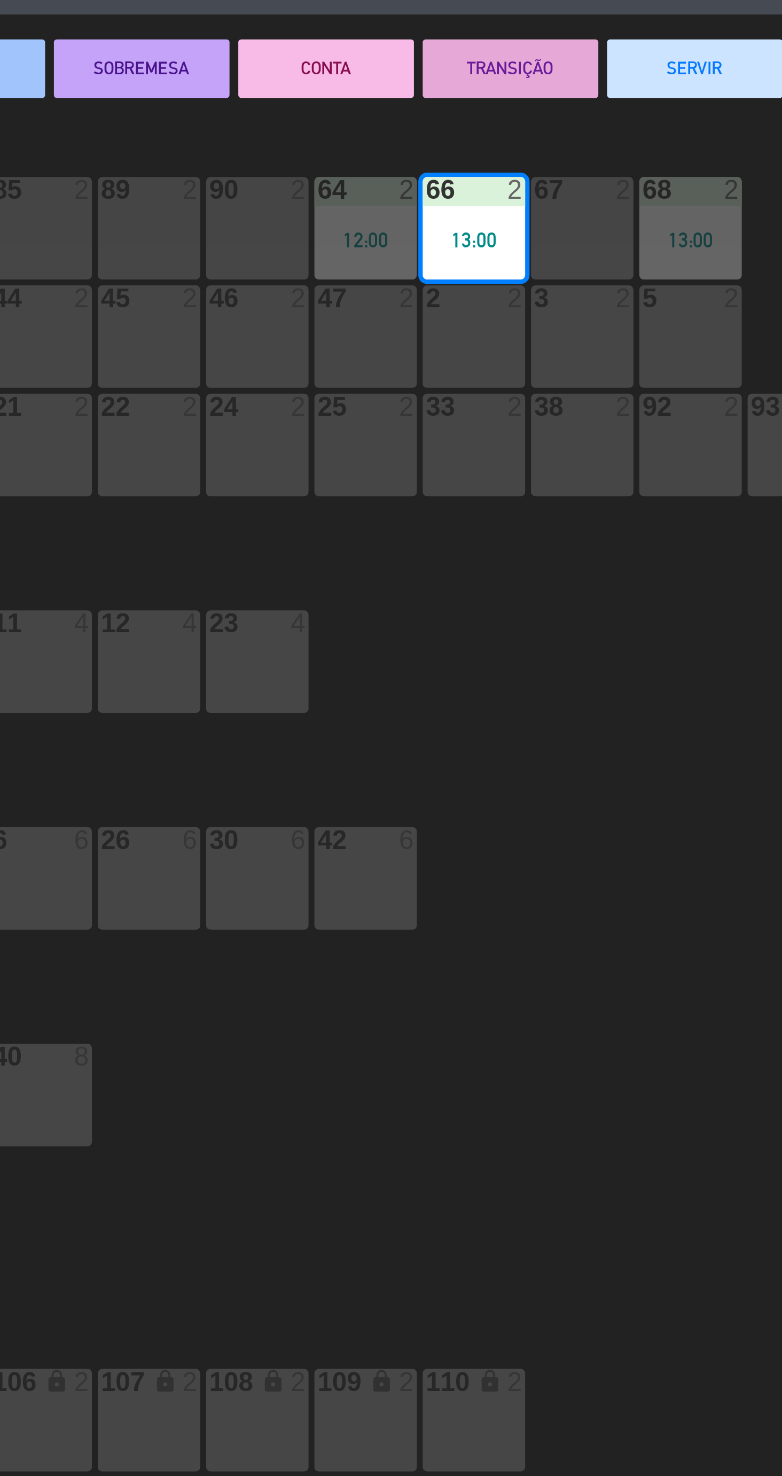
click at [558, 152] on div "67 2" at bounding box center [557, 141] width 37 height 37
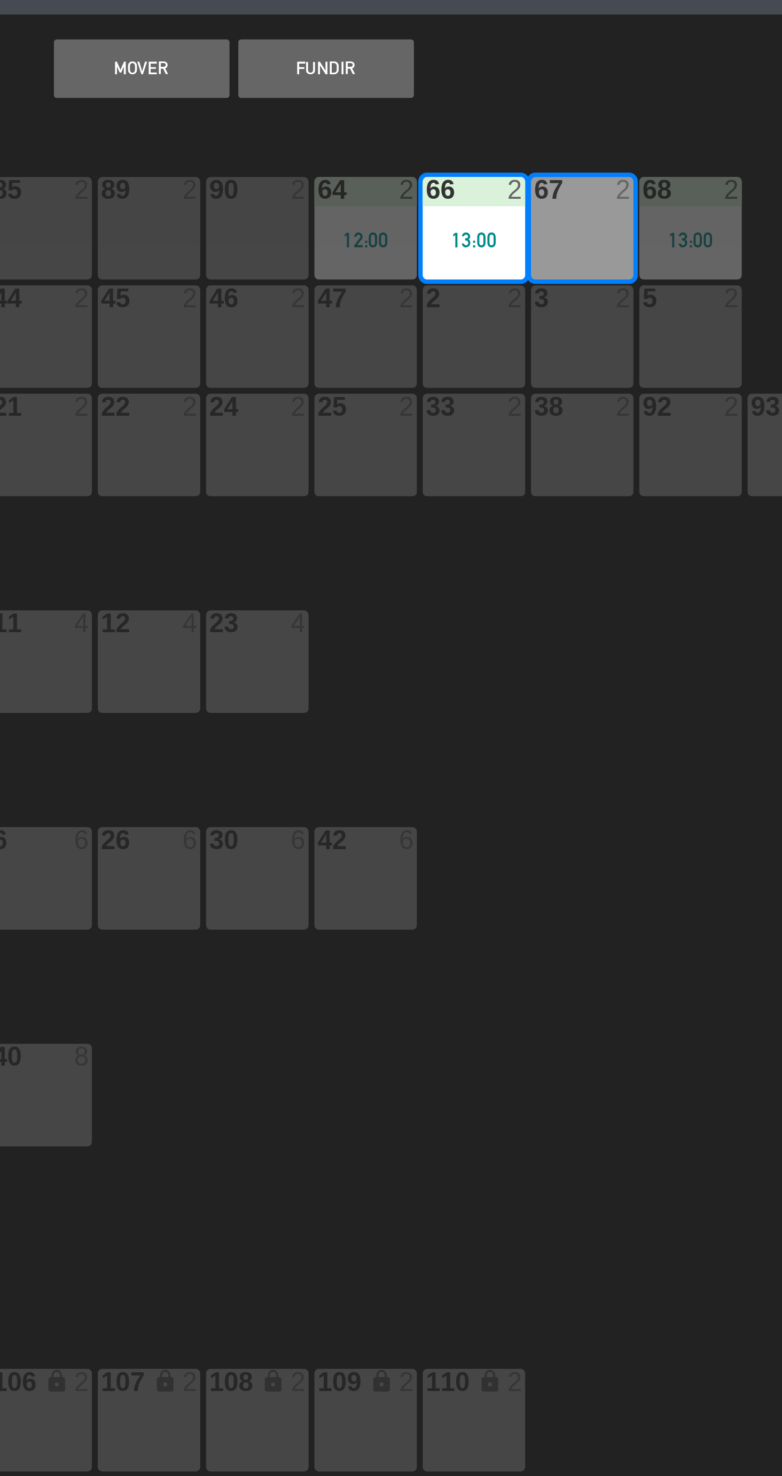
click at [385, 93] on button "MOVER" at bounding box center [396, 83] width 64 height 21
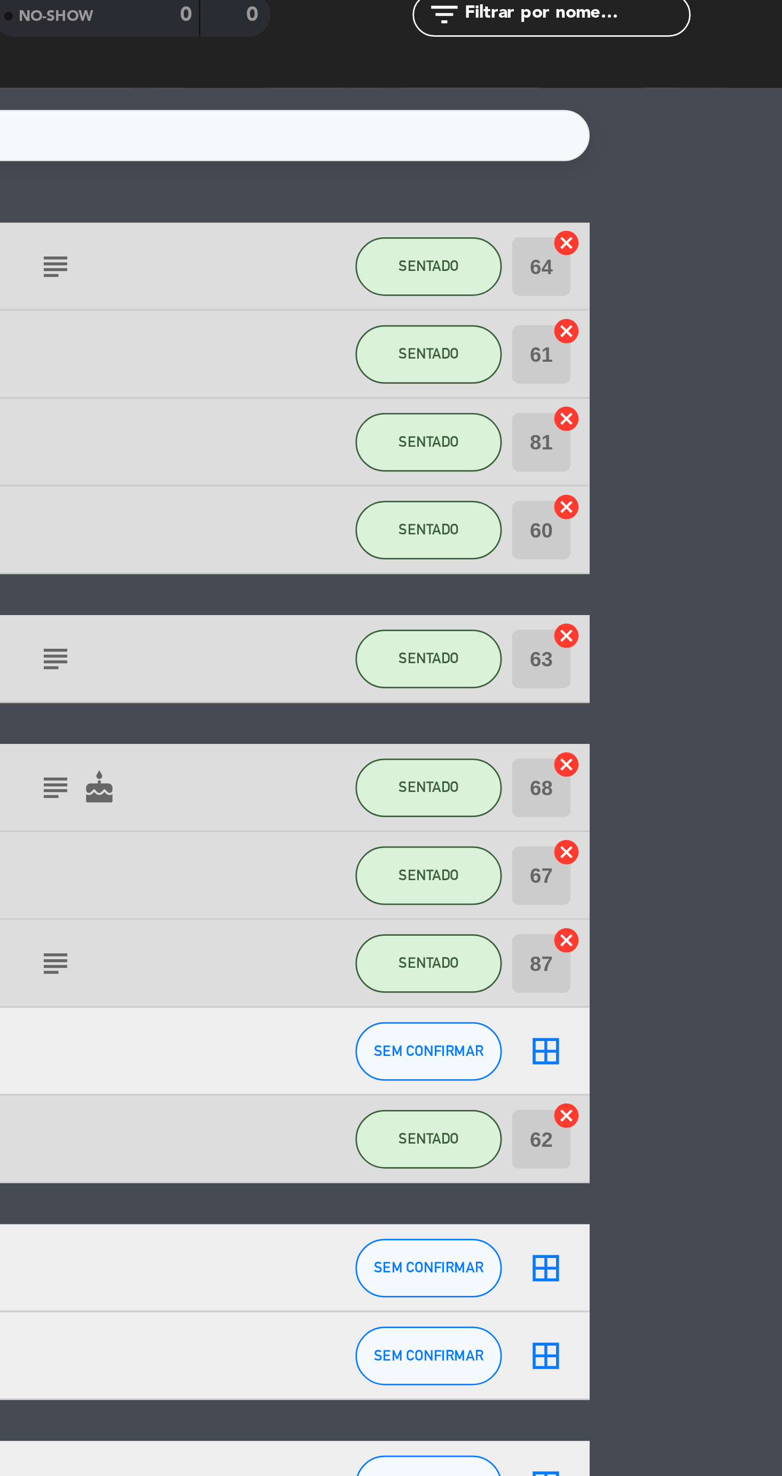
click at [703, 398] on input "68" at bounding box center [693, 399] width 21 height 21
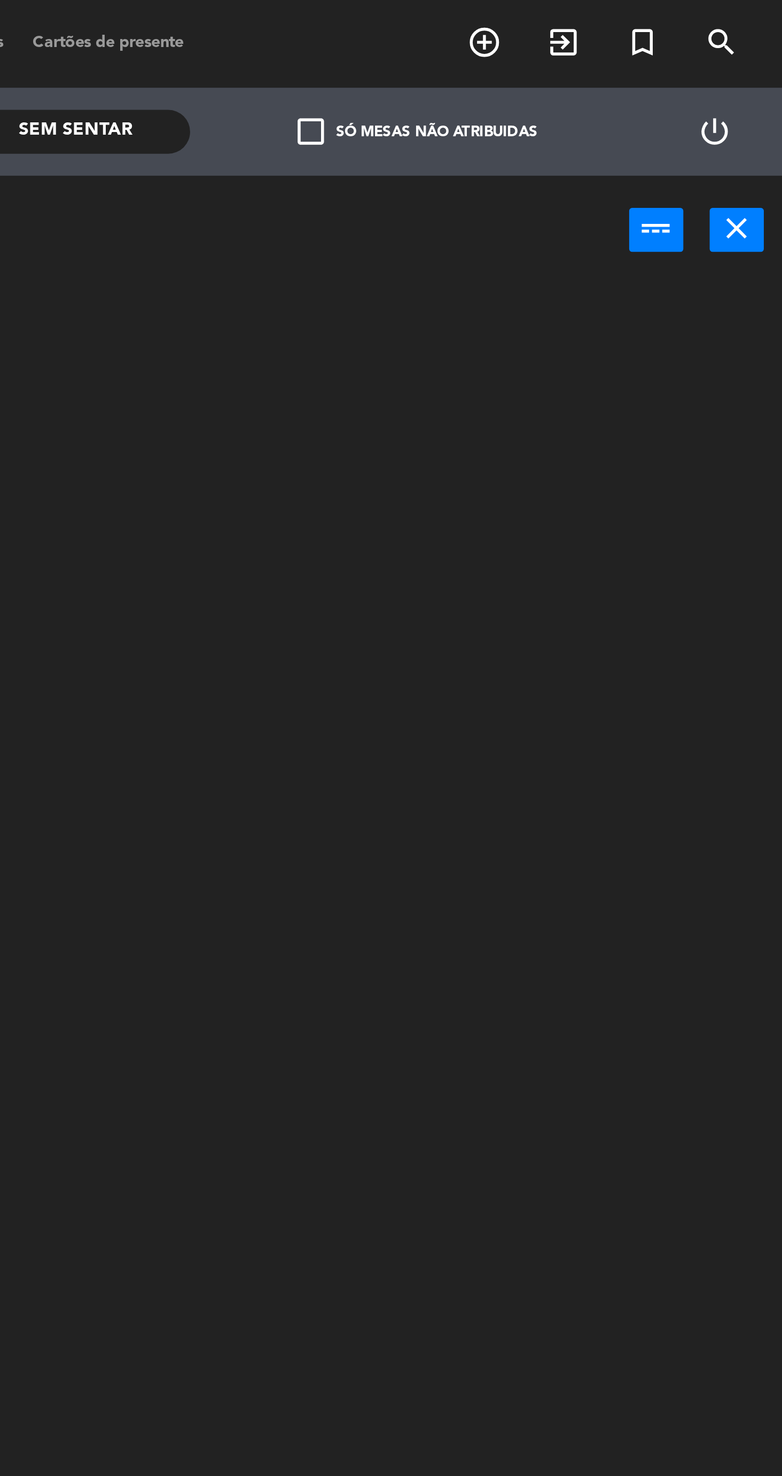
click at [765, 88] on icon "close" at bounding box center [765, 83] width 13 height 13
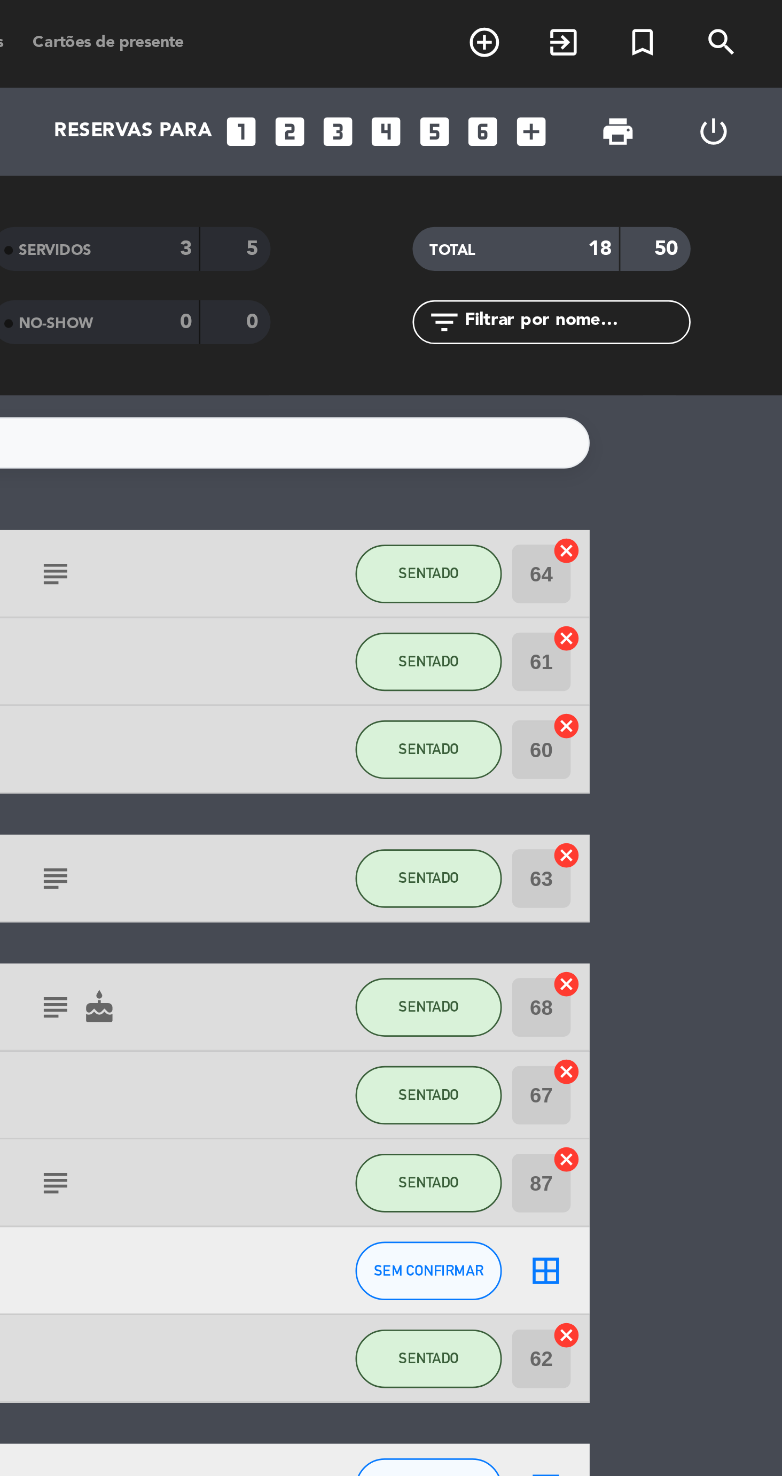
click at [705, 361] on icon "cancel" at bounding box center [703, 359] width 11 height 11
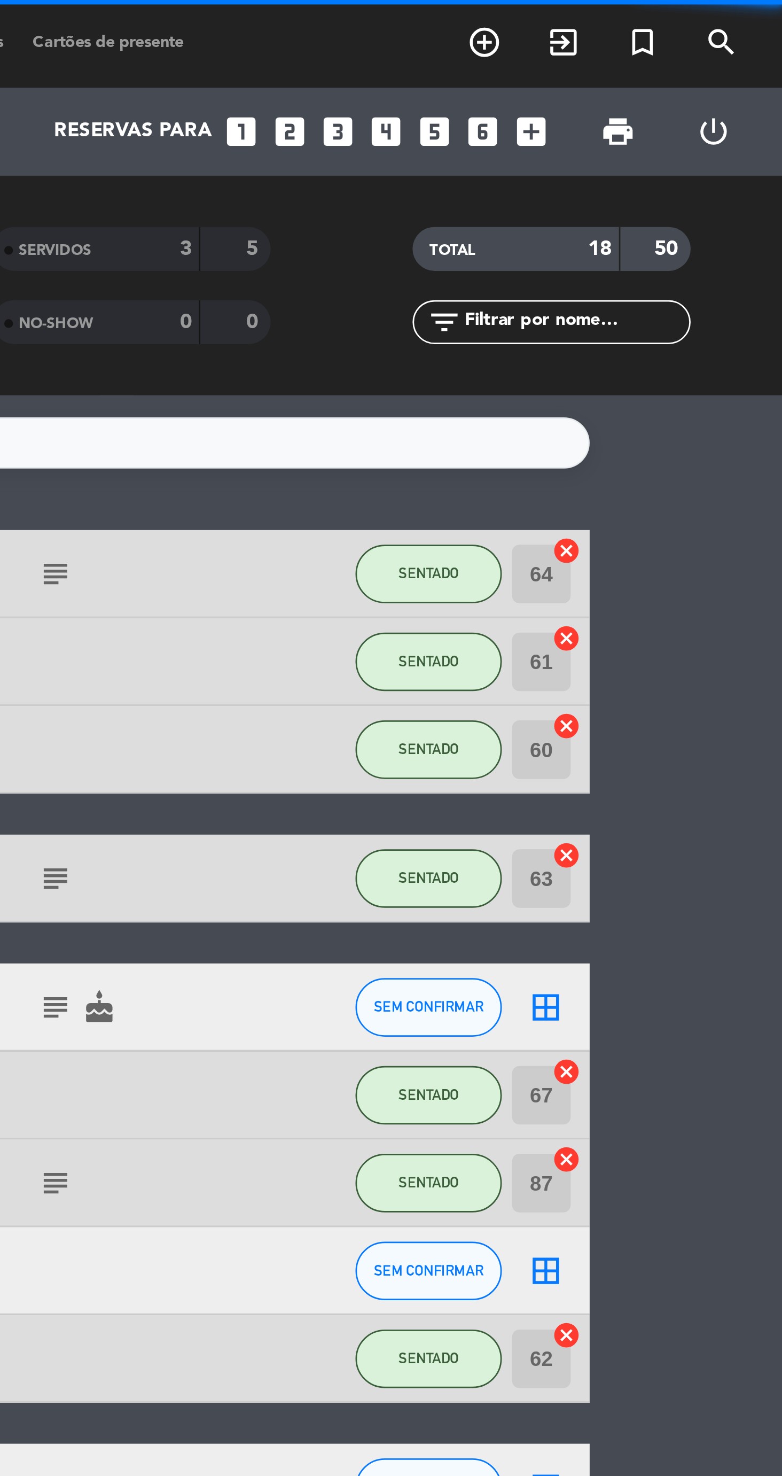
click at [698, 367] on icon "border_all" at bounding box center [695, 367] width 13 height 13
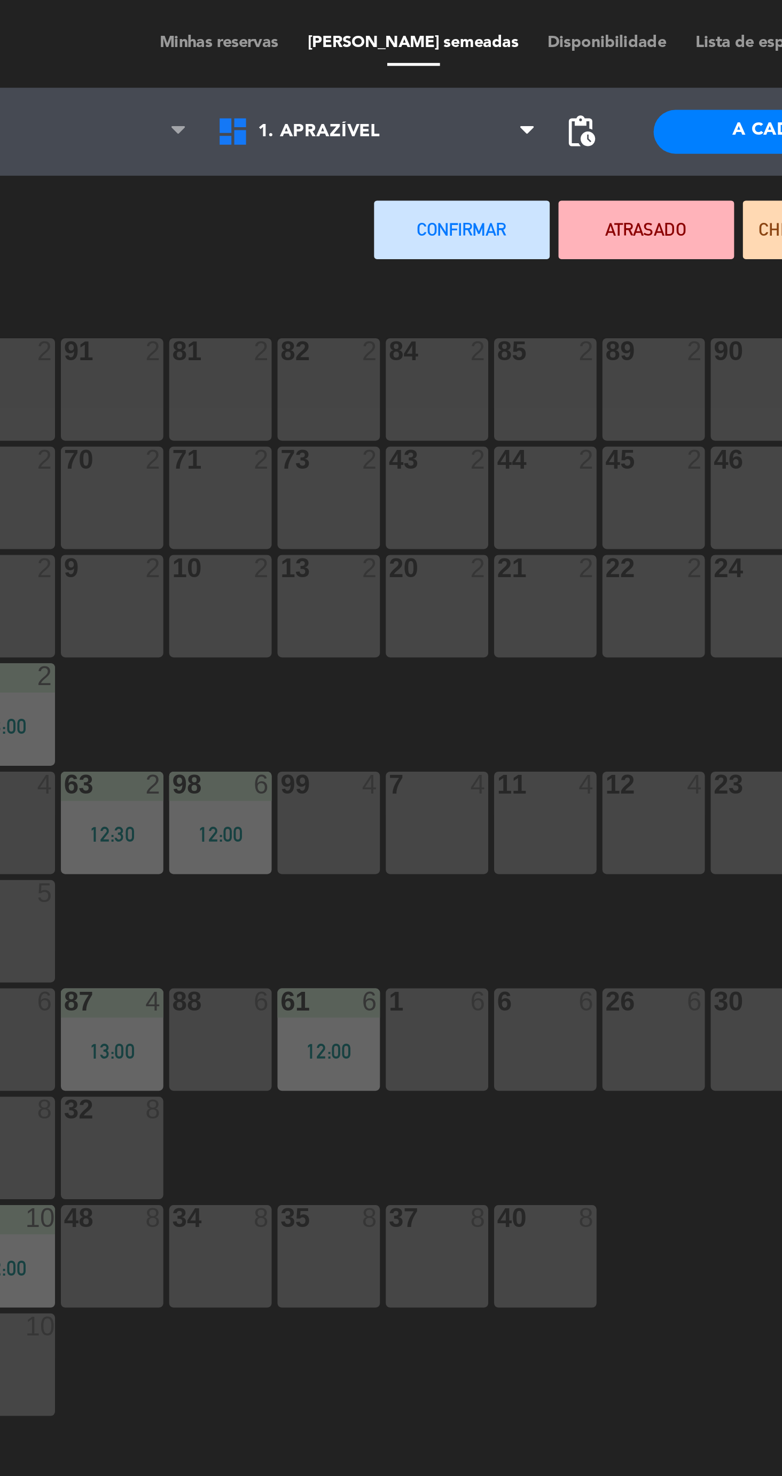
click at [242, 134] on div "81 2" at bounding box center [240, 128] width 37 height 11
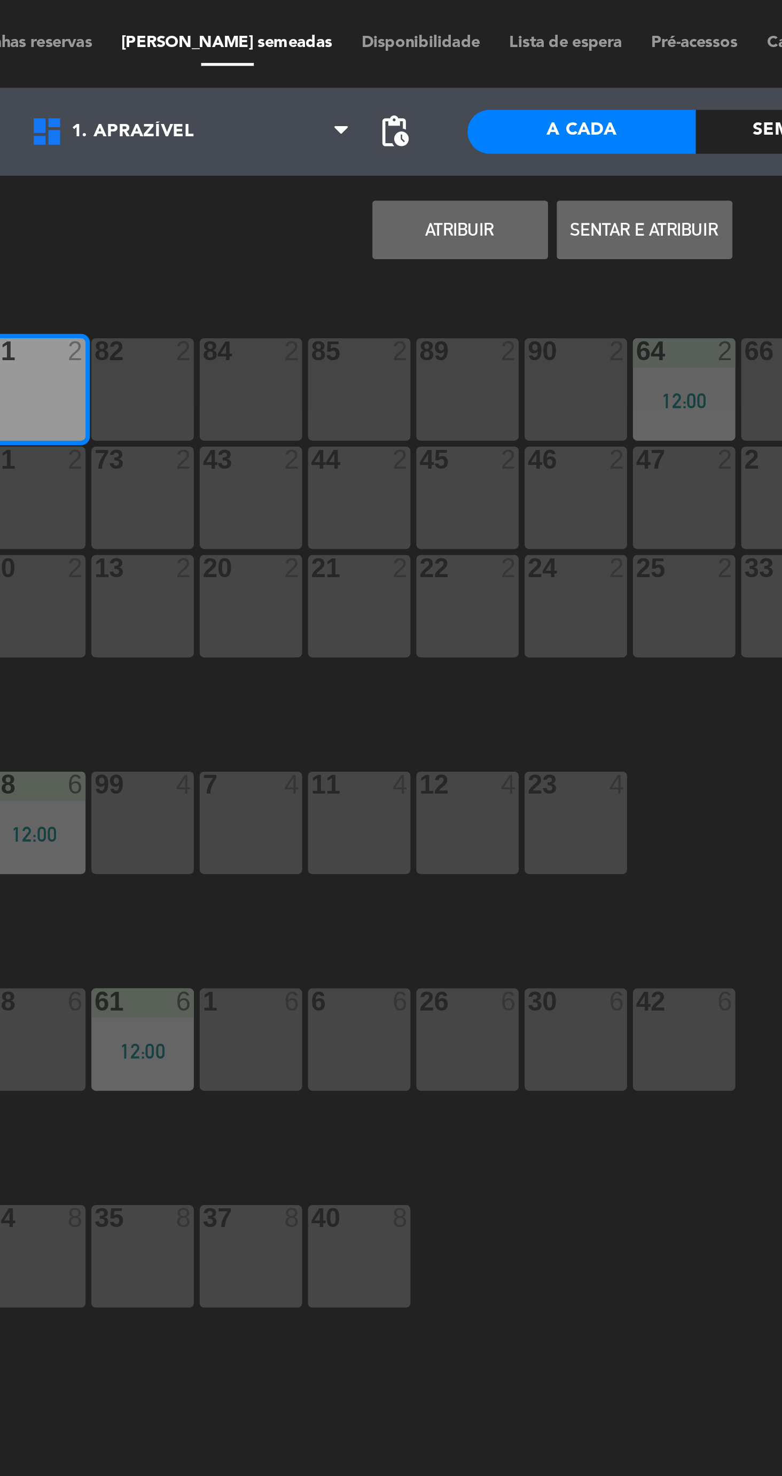
click at [467, 91] on button "Sentar e Atribuir" at bounding box center [464, 83] width 64 height 21
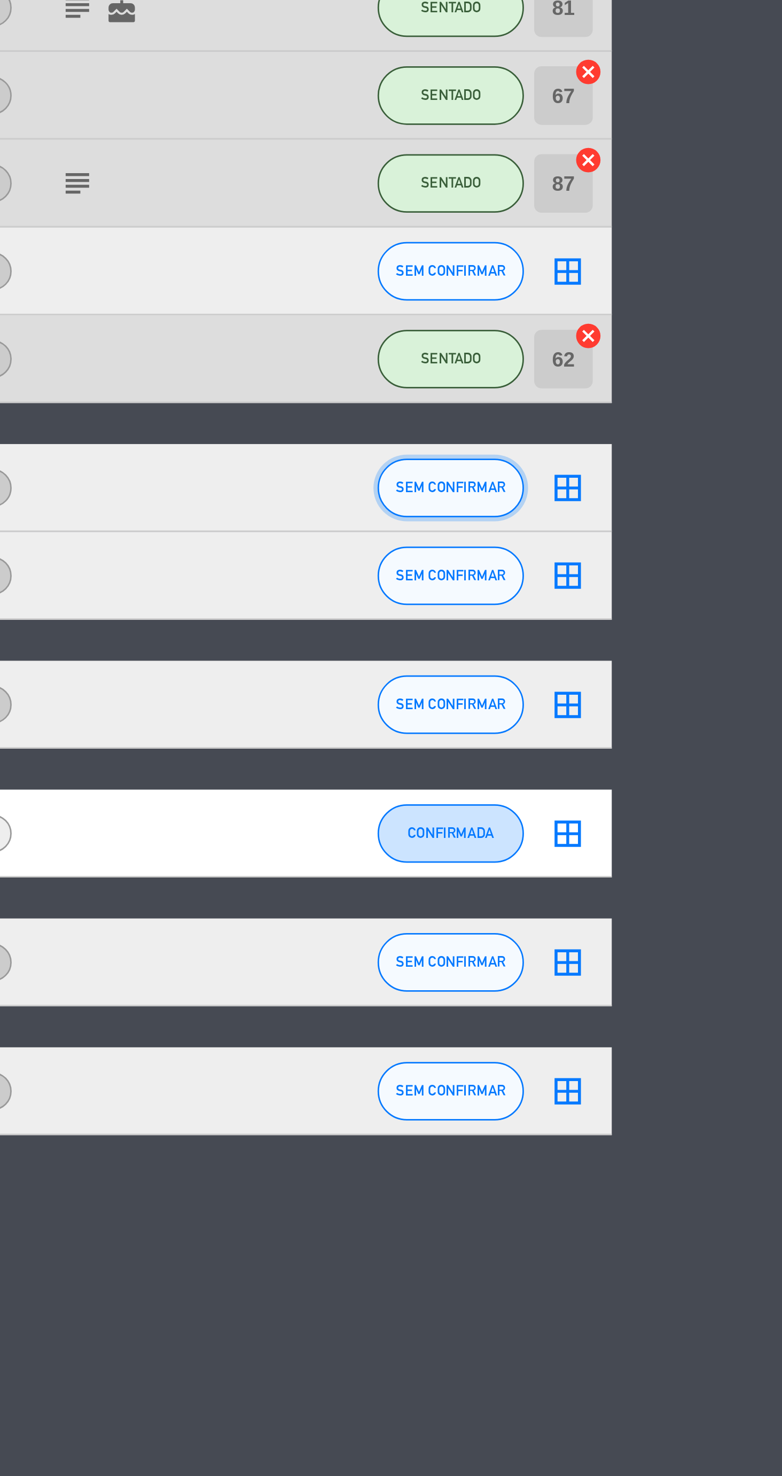
click at [659, 549] on button "SEM CONFIRMAR" at bounding box center [652, 542] width 53 height 21
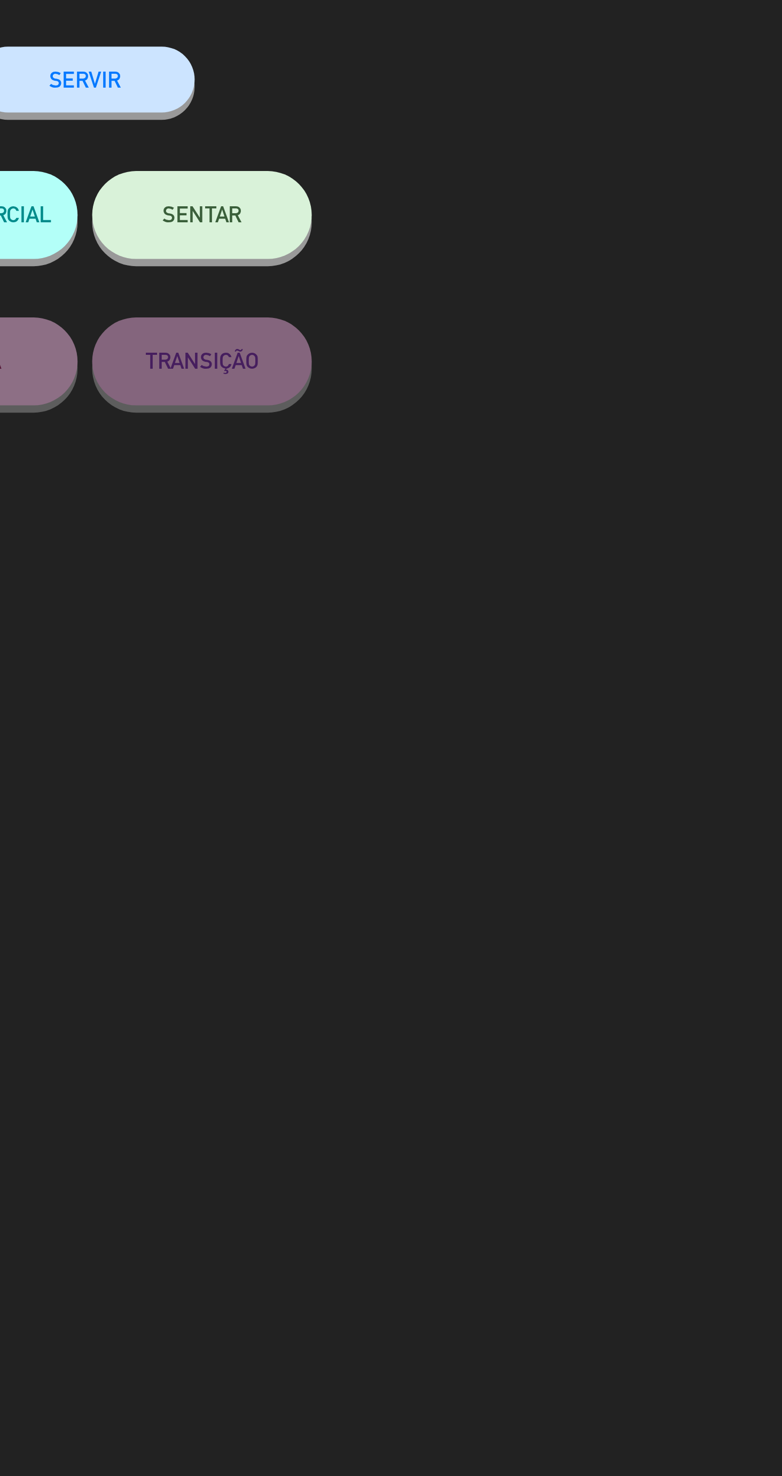
click at [564, 156] on button "SENTAR" at bounding box center [562, 143] width 80 height 32
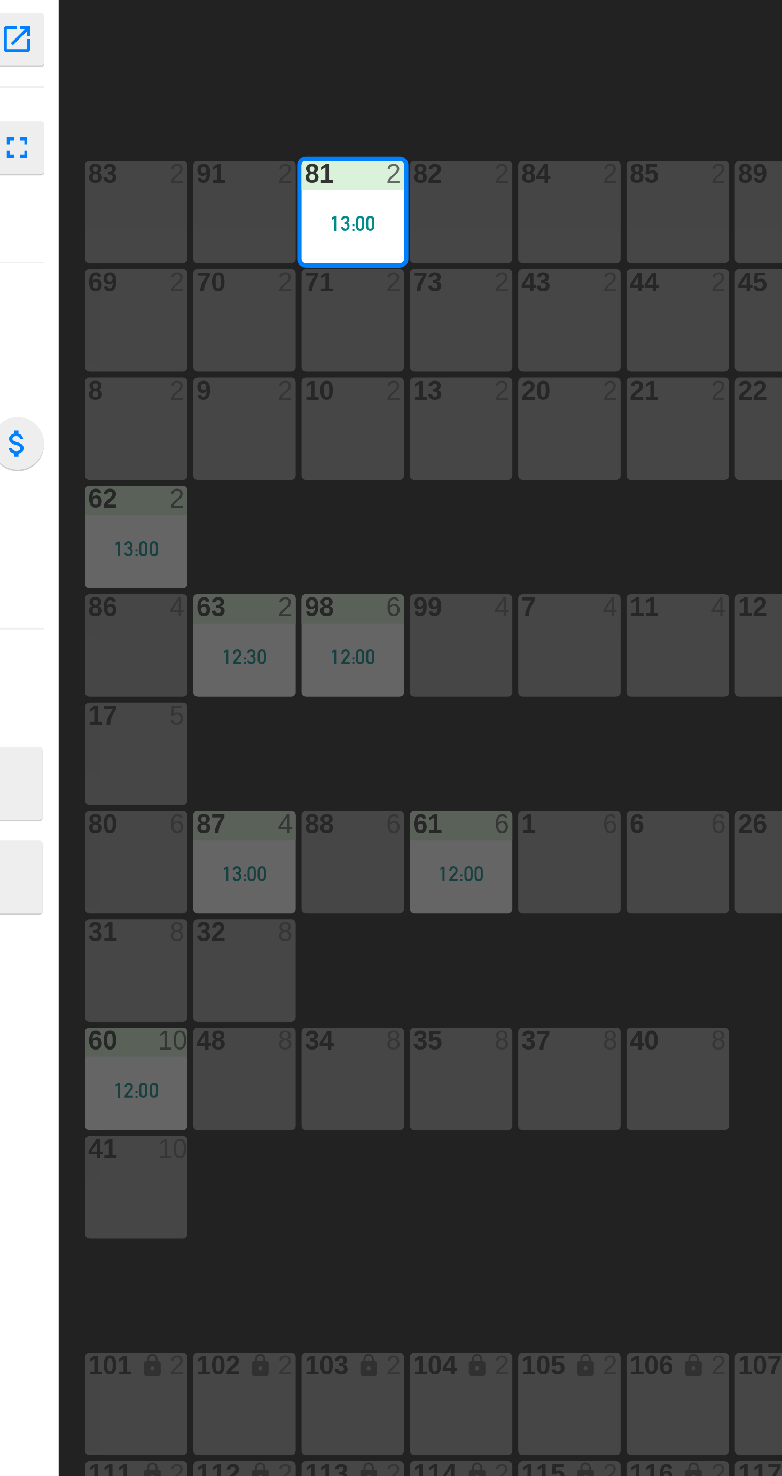
click at [159, 315] on div "86 4" at bounding box center [161, 300] width 37 height 37
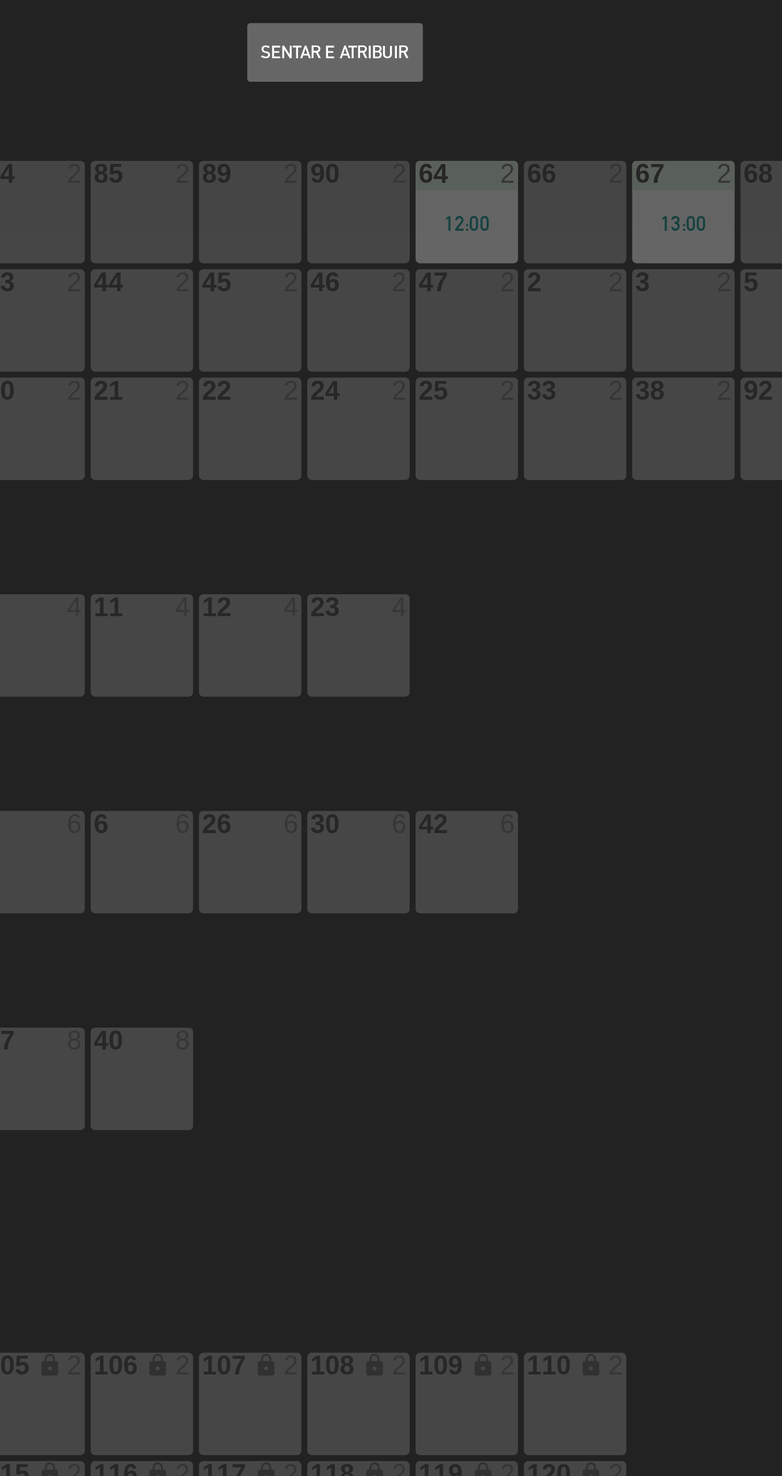
click at [433, 91] on button "Sentar e Atribuir" at bounding box center [430, 83] width 64 height 21
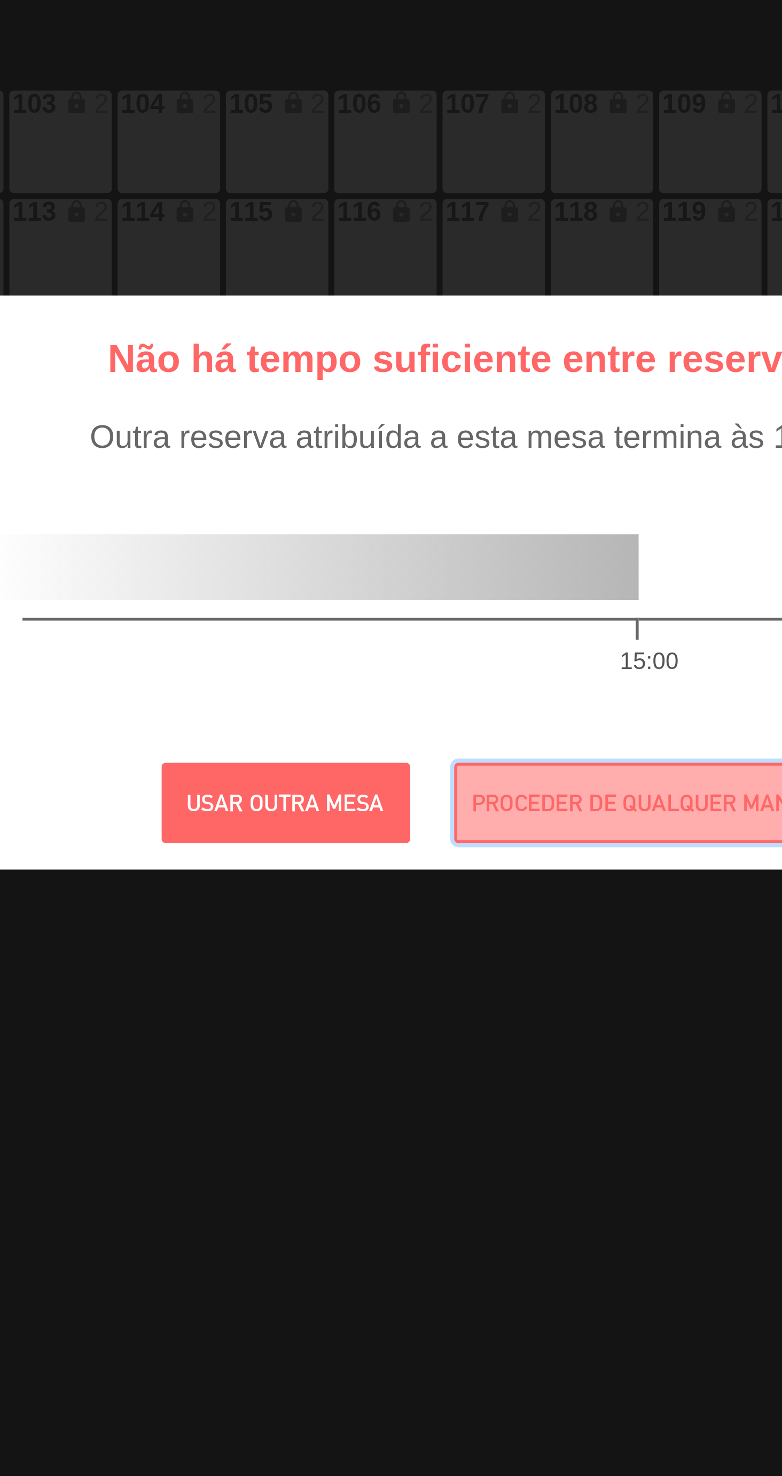
click at [434, 824] on button "PROCEDER DE QUALQUER MANEIRA" at bounding box center [458, 818] width 147 height 29
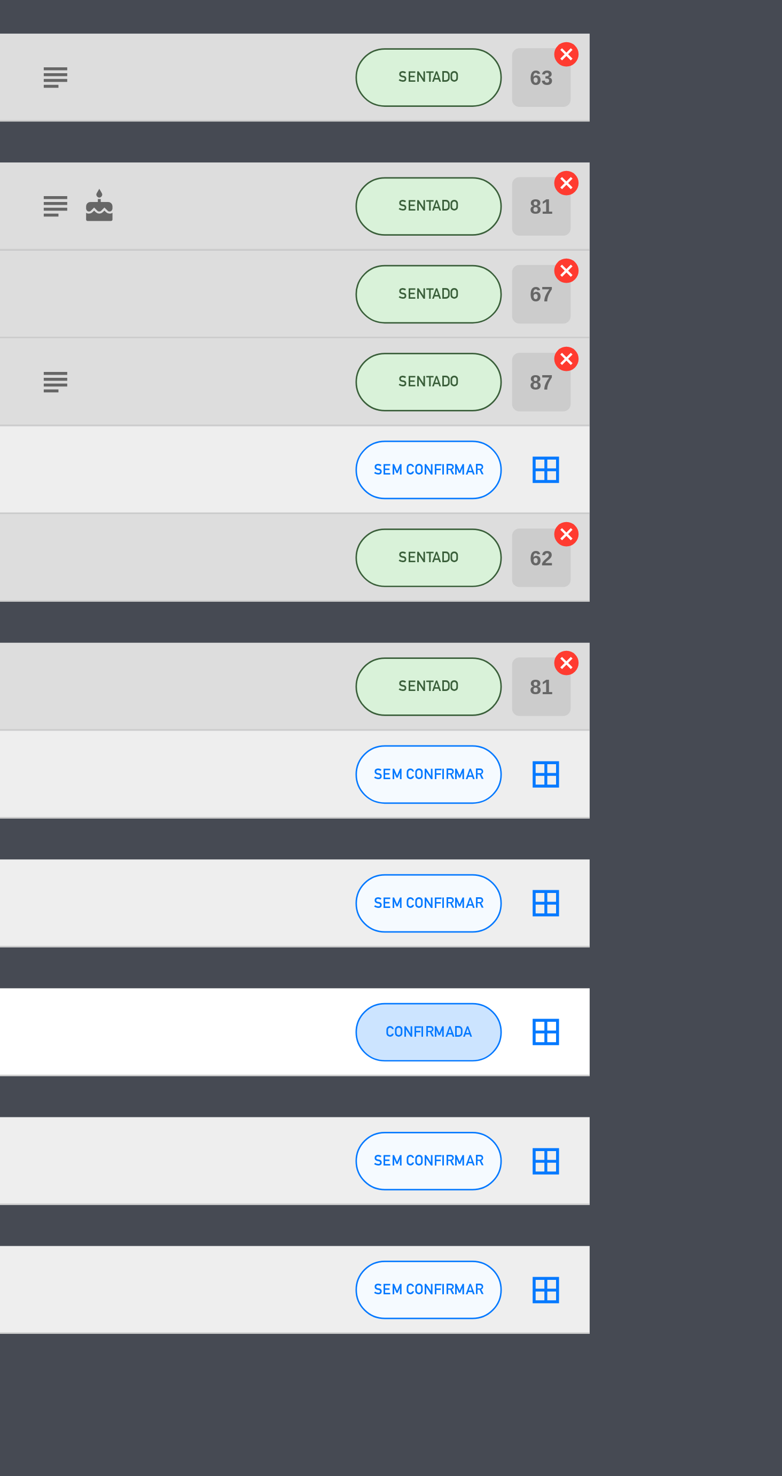
click at [702, 541] on input "81" at bounding box center [693, 542] width 21 height 21
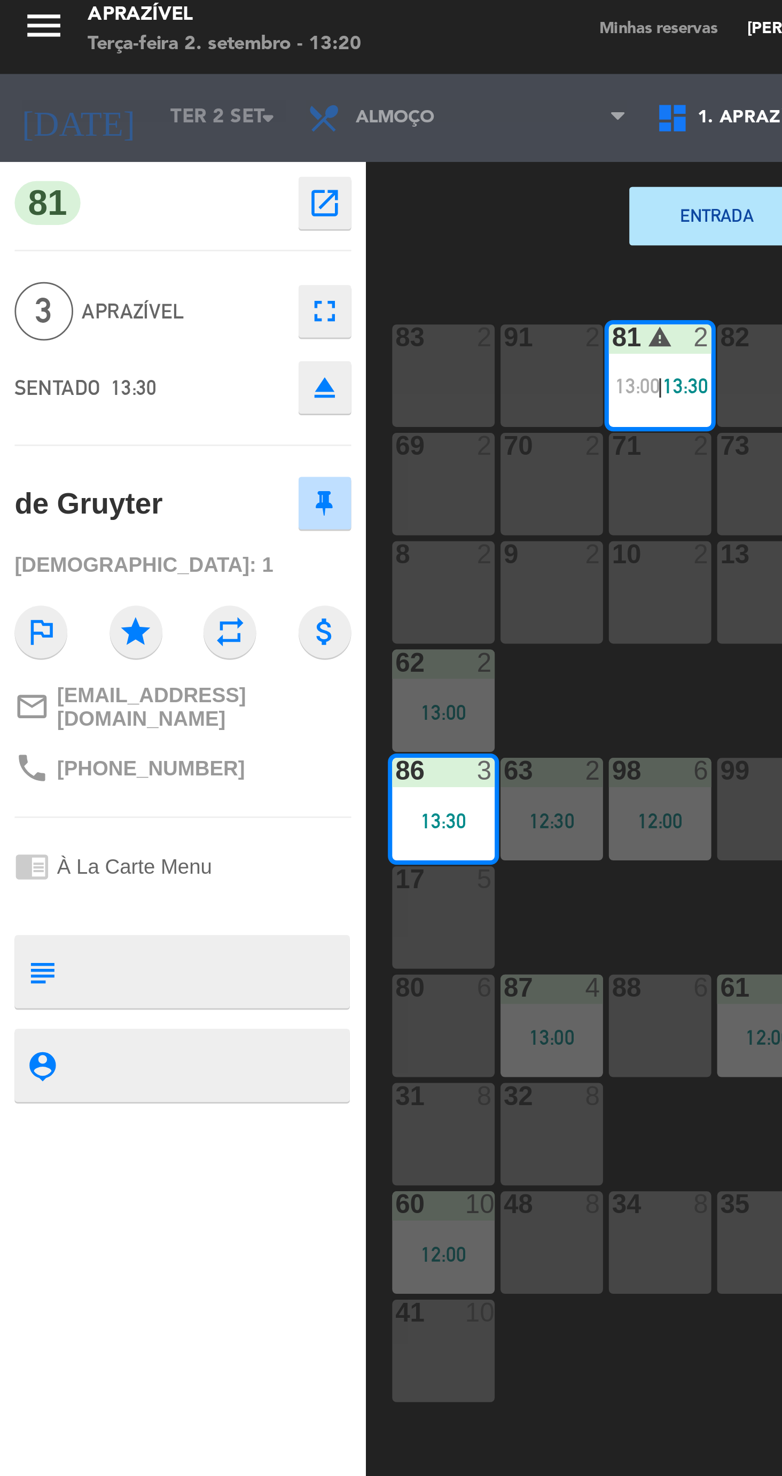
click at [245, 361] on div at bounding box center [241, 366] width 18 height 10
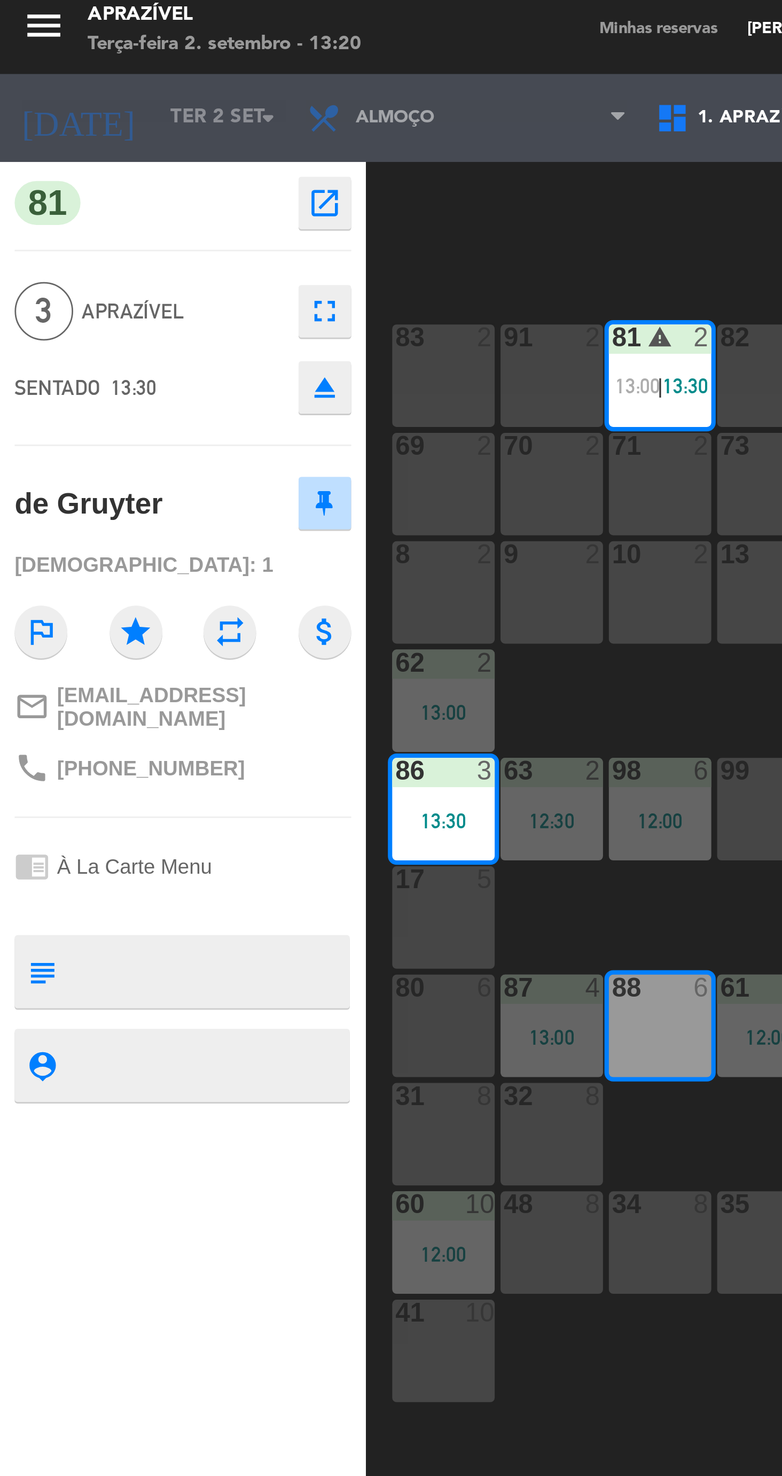
click at [245, 138] on div "81 warning 2 13:00 | 13:30" at bounding box center [240, 141] width 37 height 37
click at [253, 156] on div "81 warning 2 13:00 | 13:30" at bounding box center [240, 141] width 37 height 37
click at [244, 398] on div "88 6" at bounding box center [240, 379] width 37 height 37
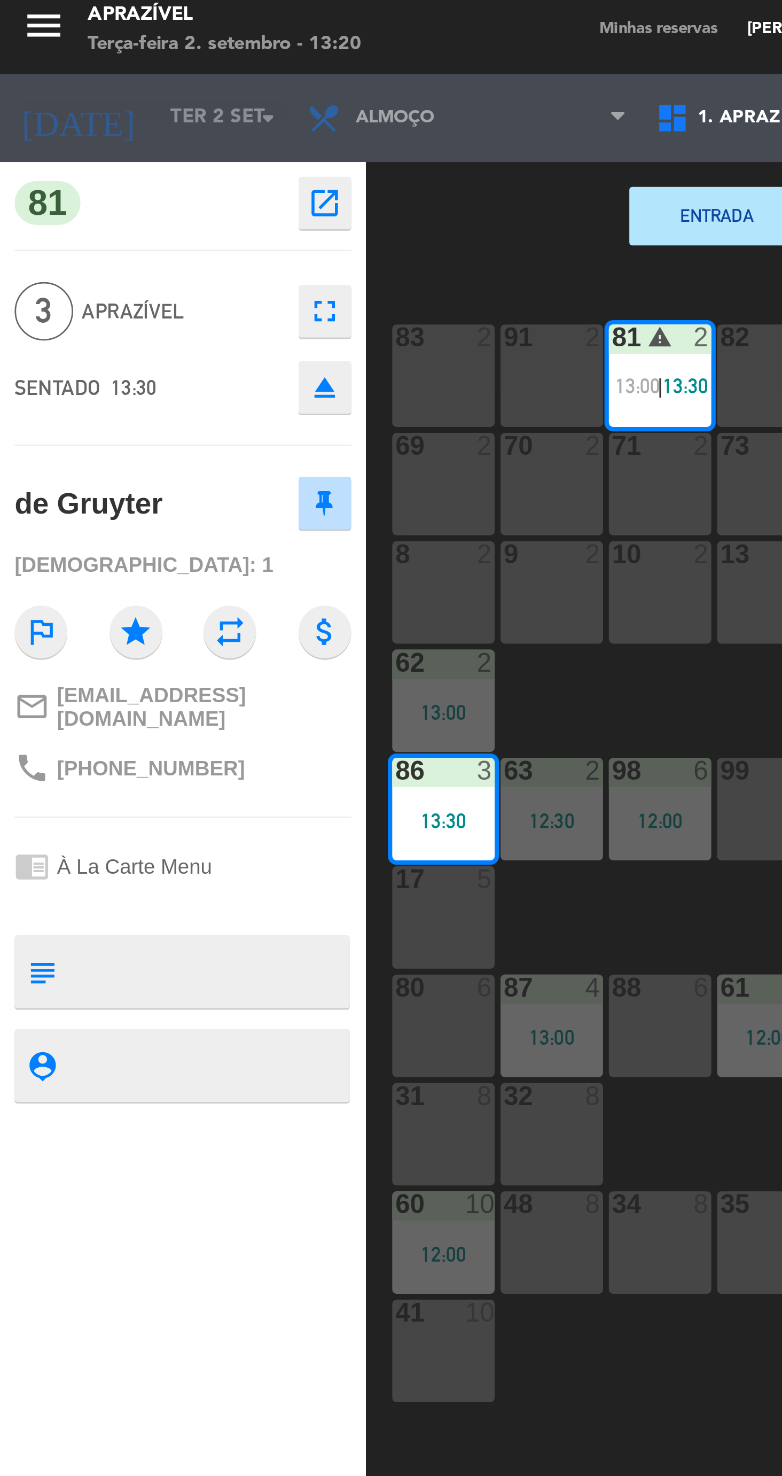
click at [252, 145] on span "13:30" at bounding box center [250, 146] width 17 height 9
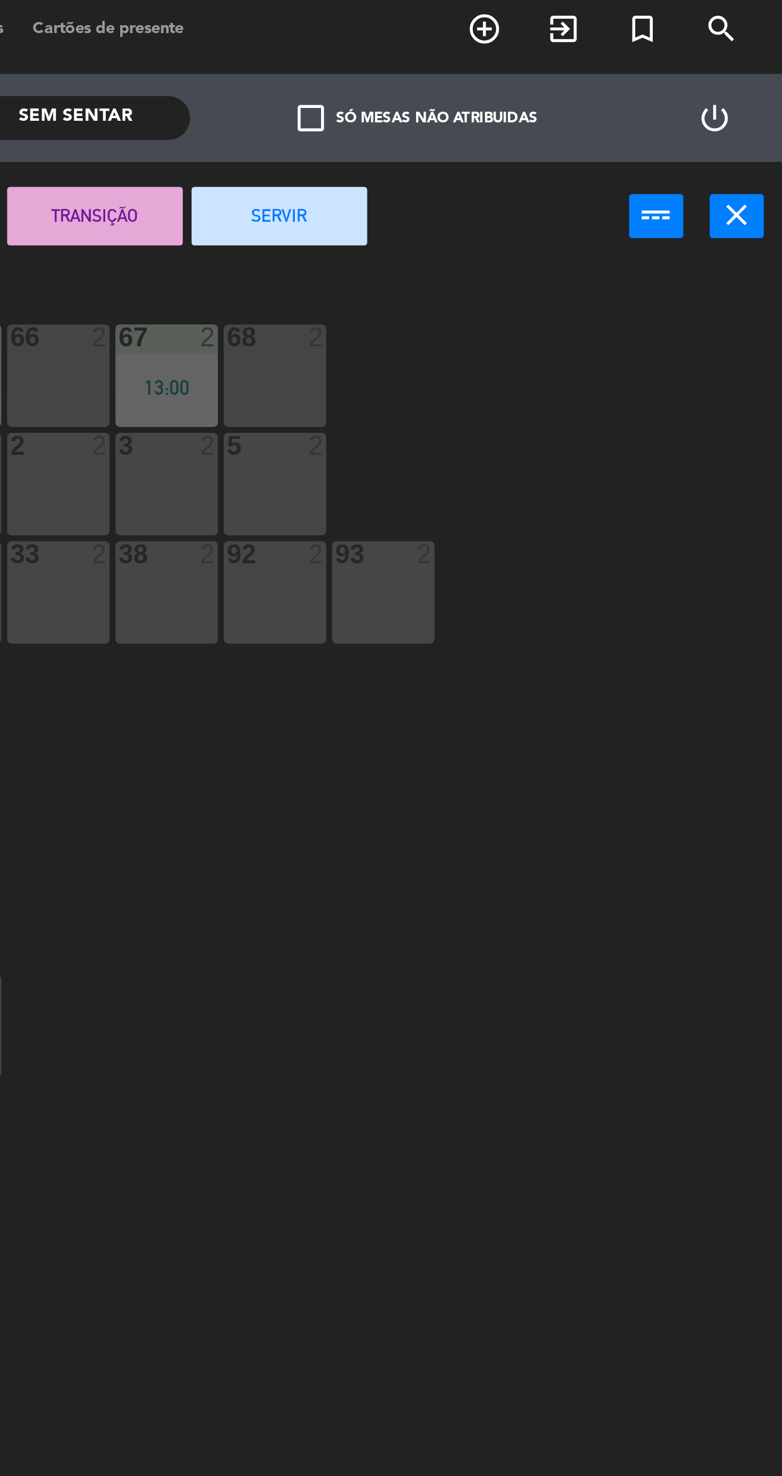
click at [767, 88] on icon "close" at bounding box center [765, 83] width 13 height 13
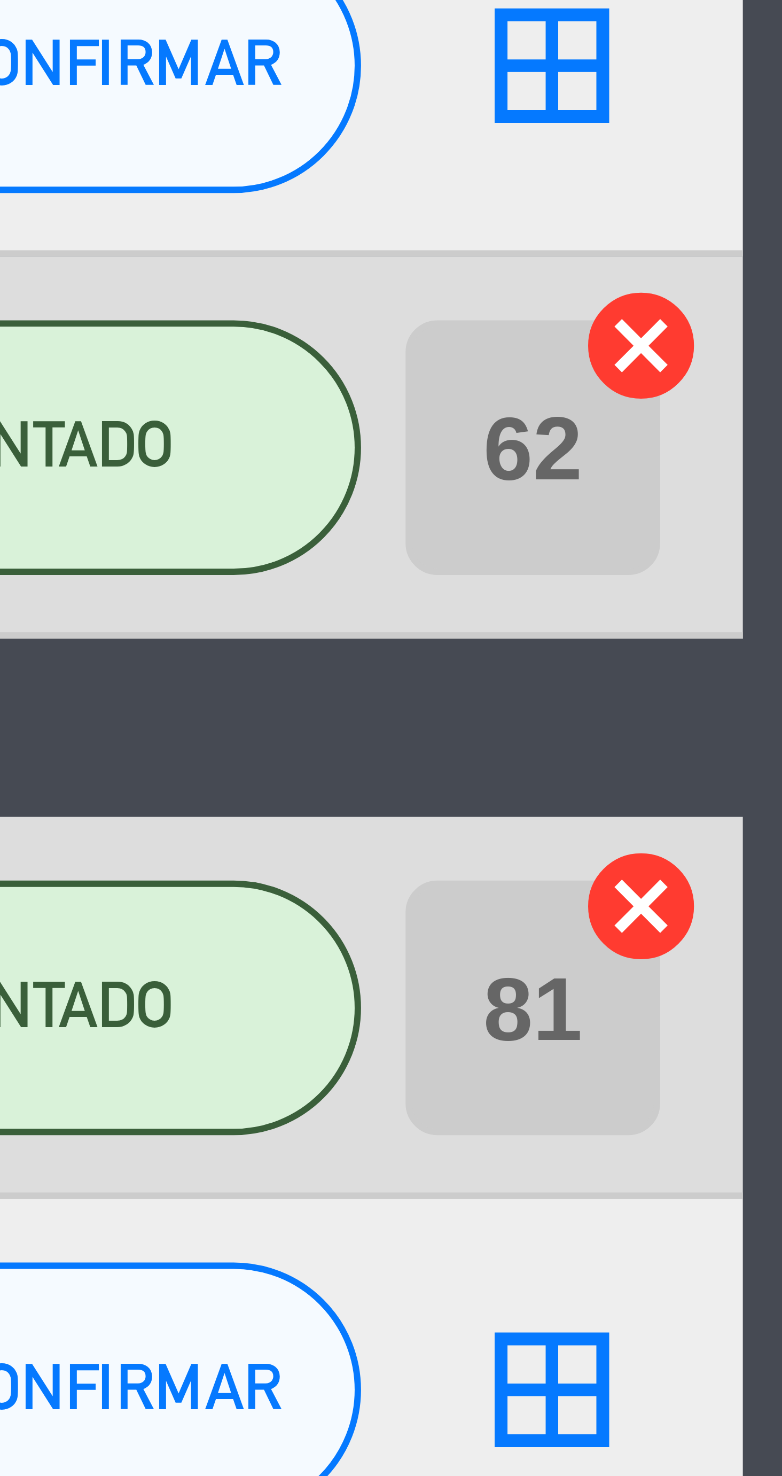
click at [703, 535] on icon "cancel" at bounding box center [703, 534] width 11 height 11
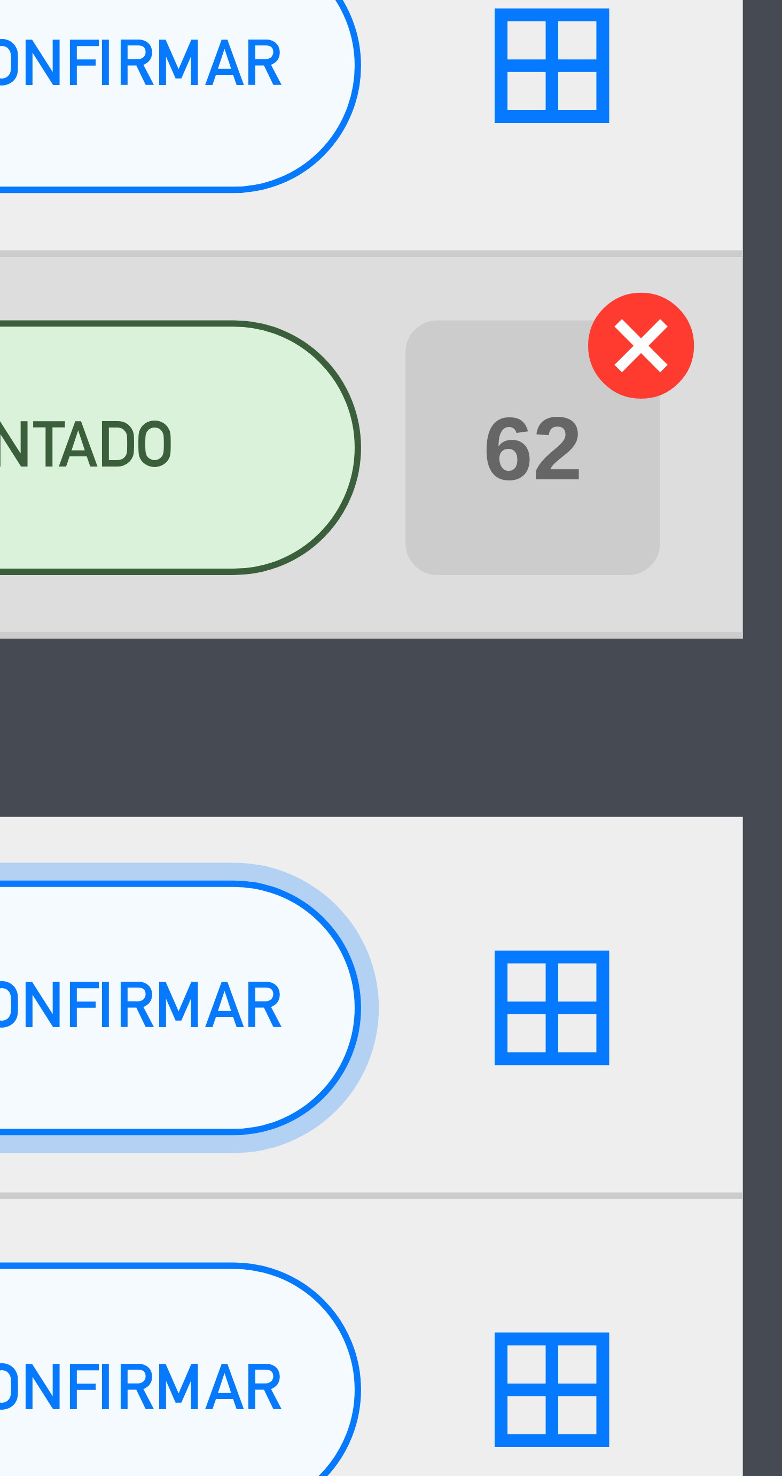
click at [670, 545] on span "SEM CONFIRMAR" at bounding box center [653, 543] width 40 height 6
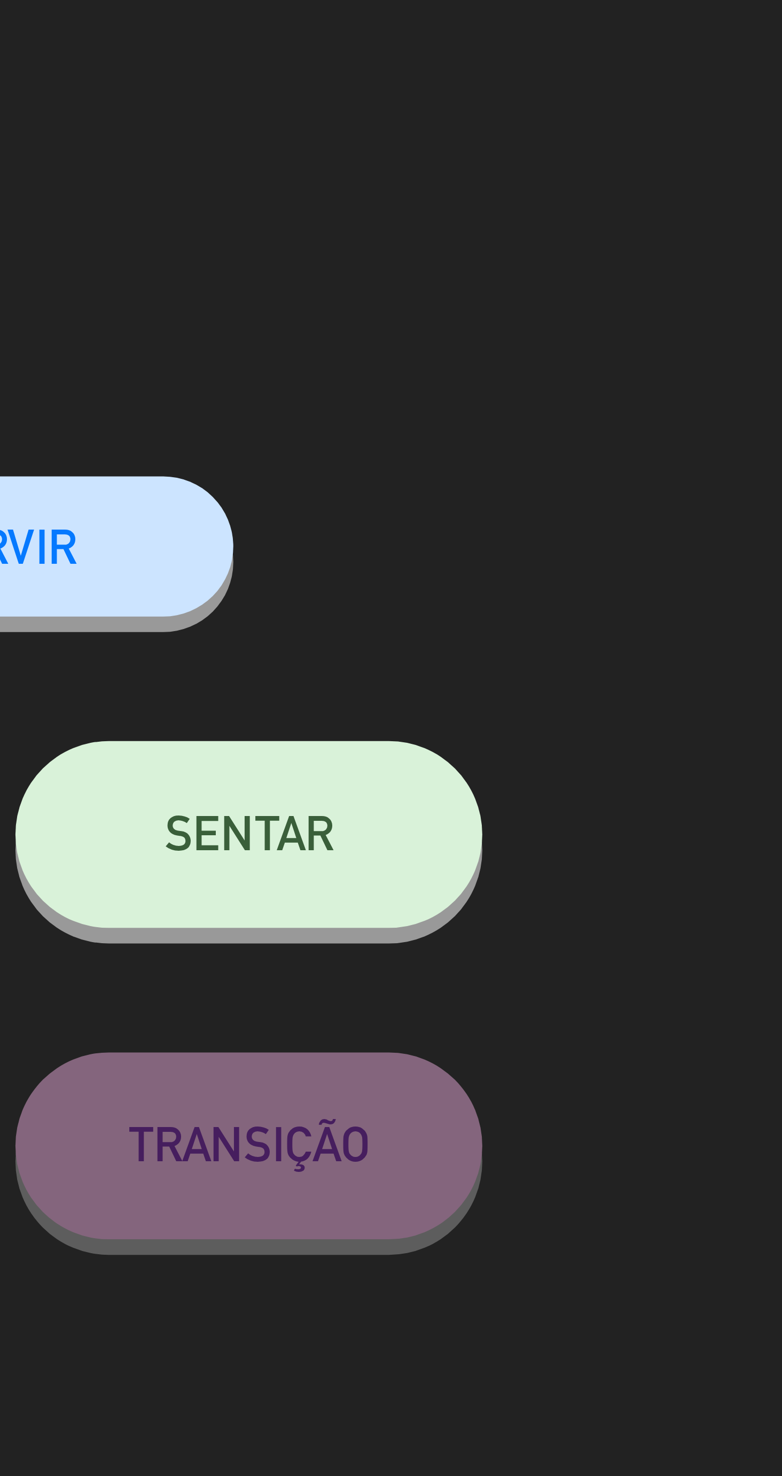
click at [581, 143] on button "SENTAR" at bounding box center [562, 143] width 80 height 32
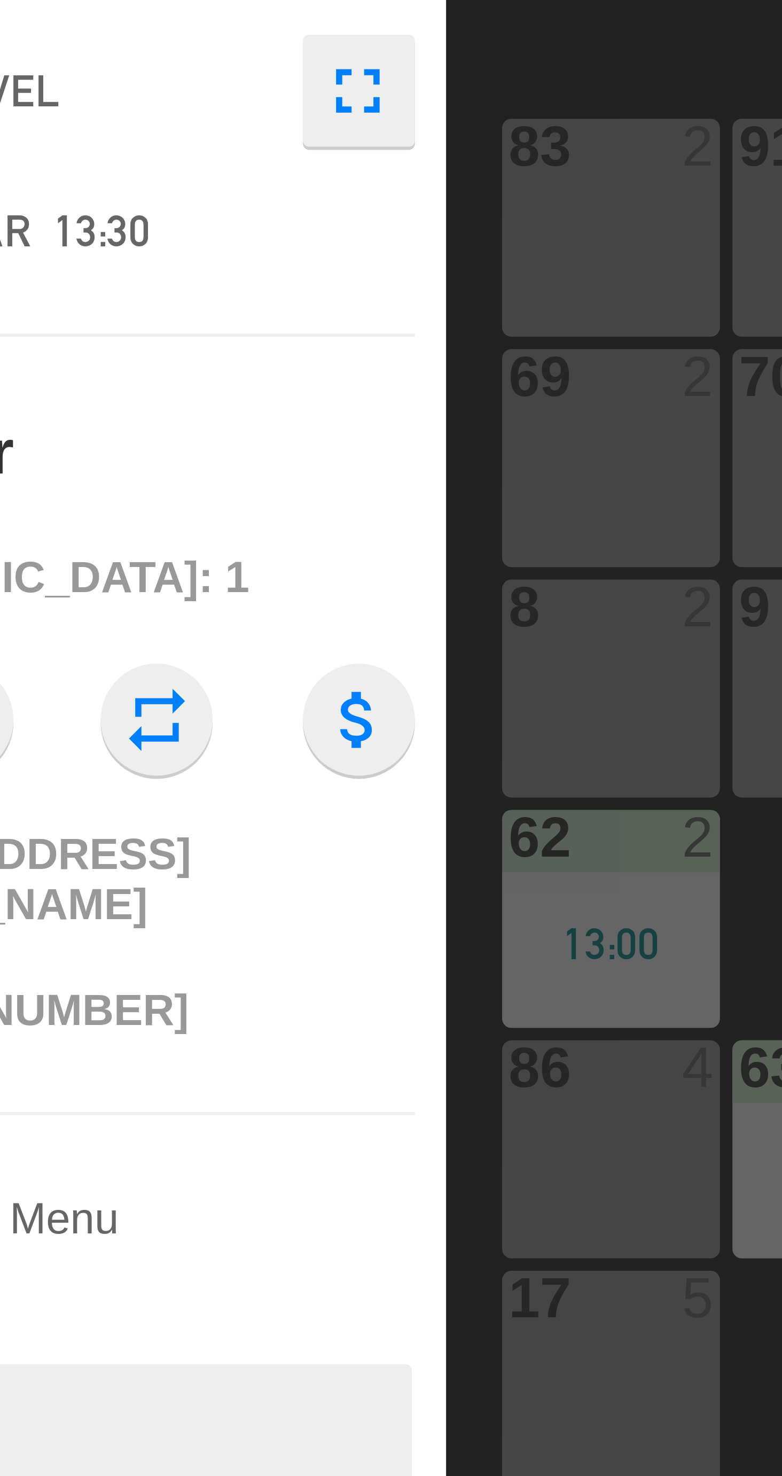
click at [158, 306] on div "86 4" at bounding box center [161, 300] width 37 height 37
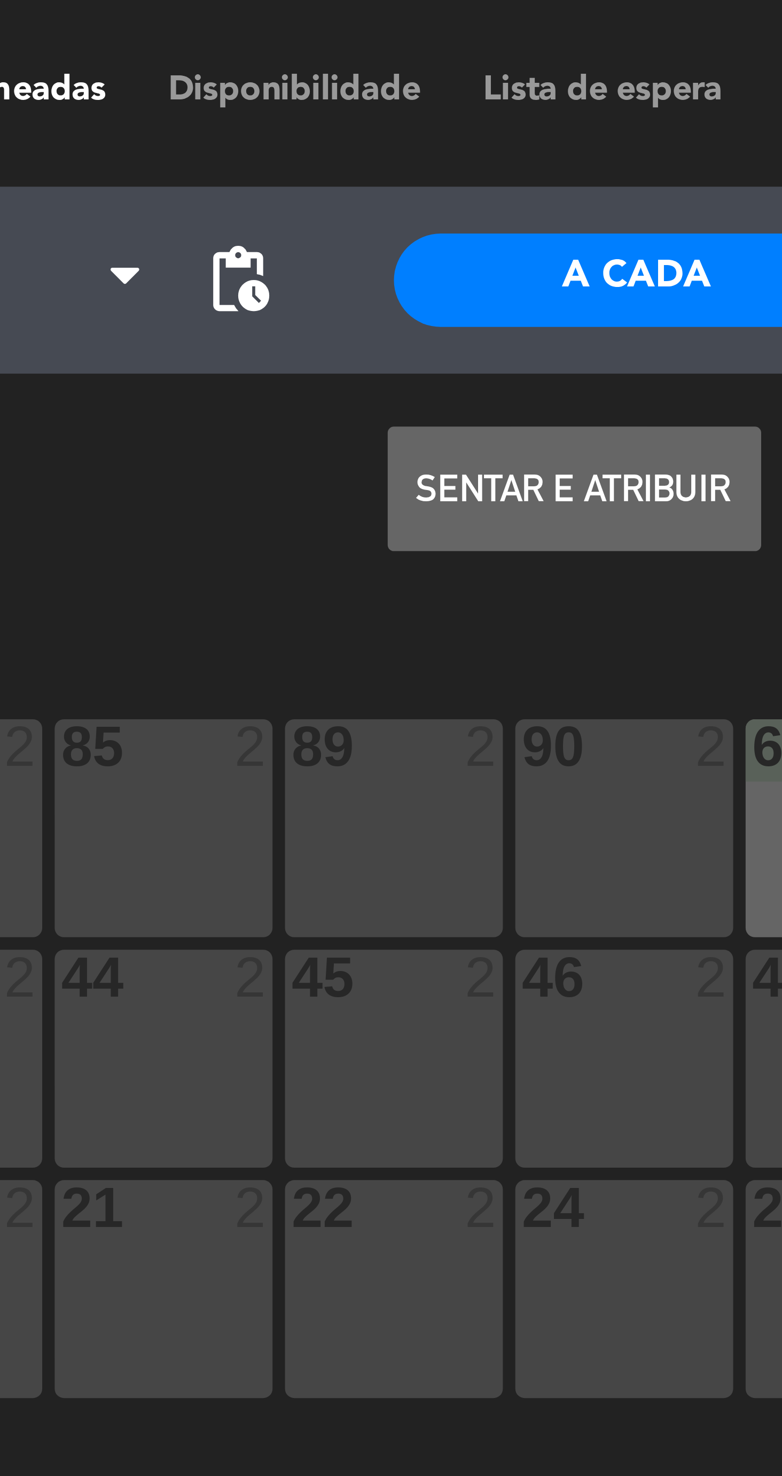
click at [423, 85] on button "Sentar e Atribuir" at bounding box center [430, 83] width 64 height 21
